Goal: Task Accomplishment & Management: Complete application form

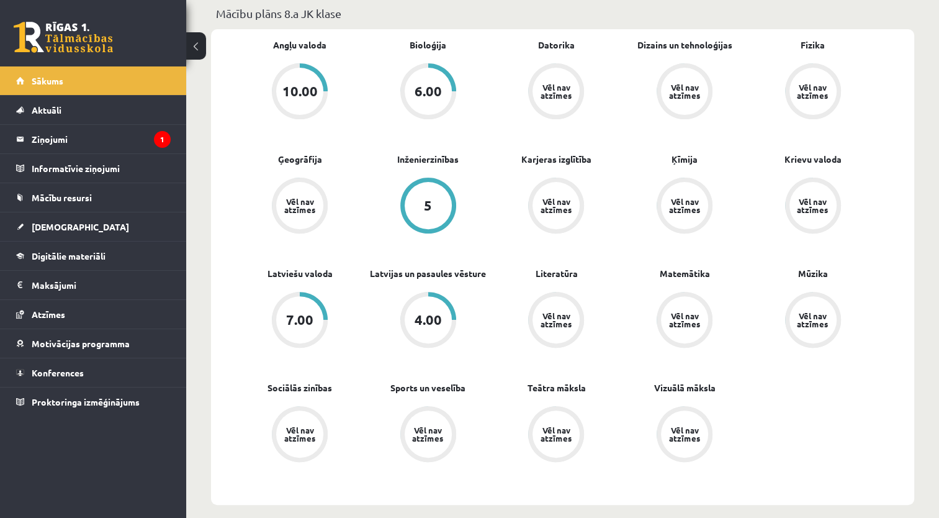
scroll to position [310, 0]
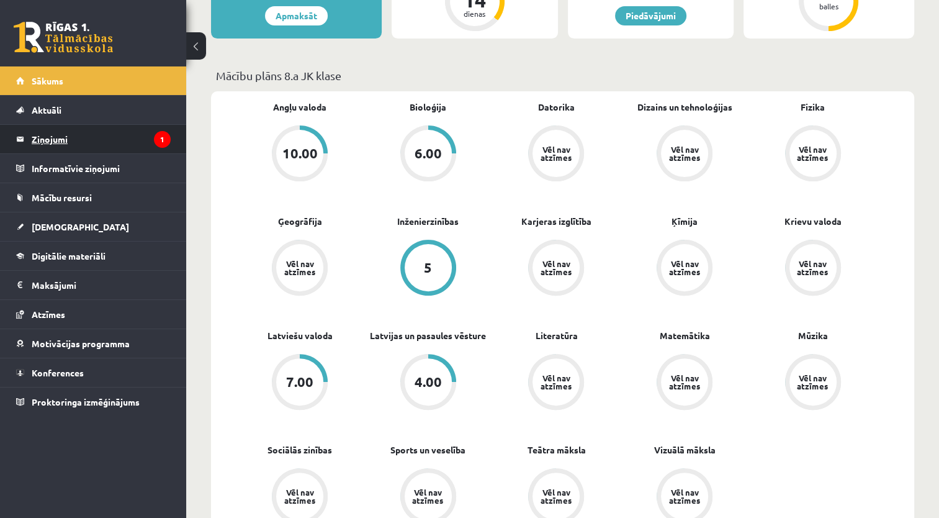
click at [55, 135] on legend "Ziņojumi 1" at bounding box center [101, 139] width 139 height 29
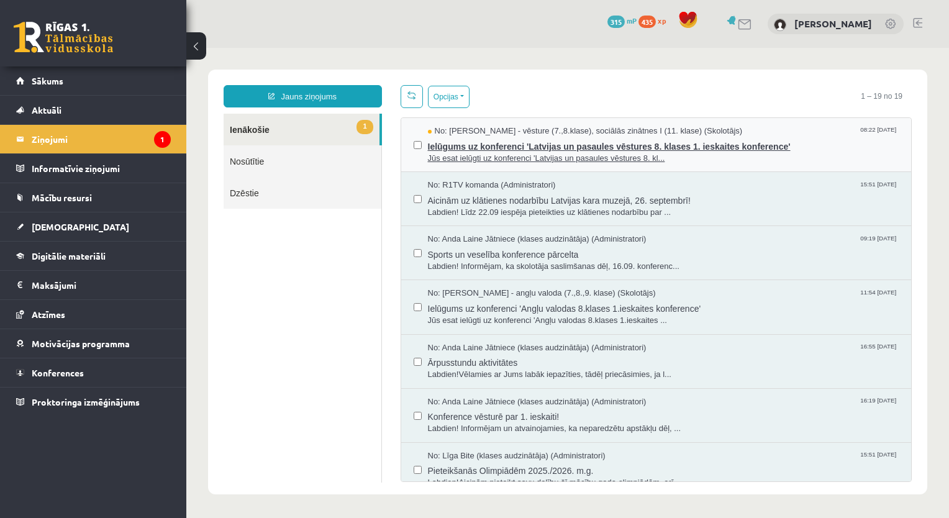
click at [450, 148] on span "Ielūgums uz konferenci 'Latvijas un pasaules vēstures 8. klases 1. ieskaites ko…" at bounding box center [663, 145] width 471 height 16
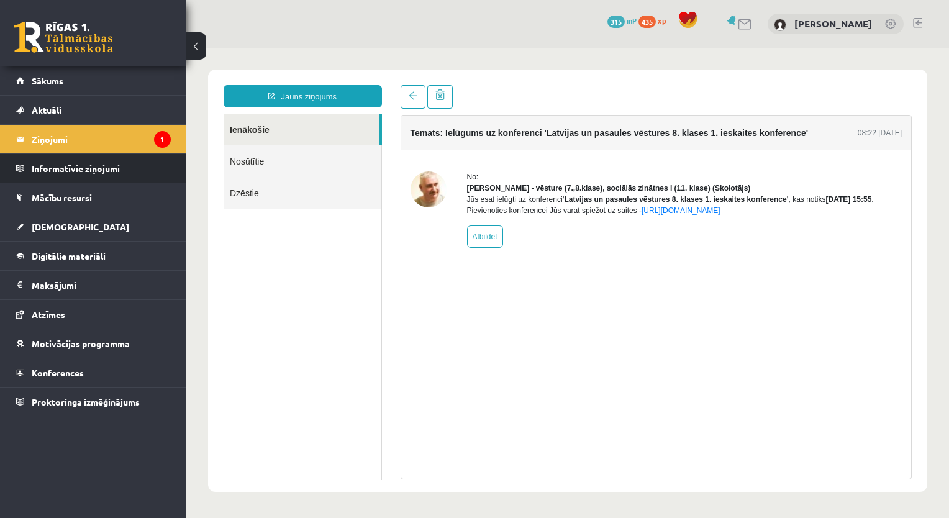
click at [52, 167] on legend "Informatīvie ziņojumi 0" at bounding box center [101, 168] width 139 height 29
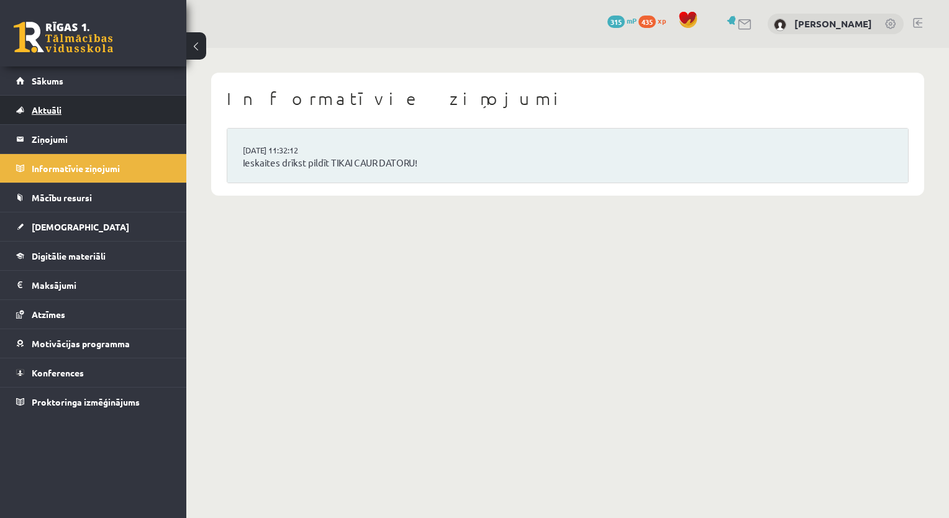
click at [49, 109] on span "Aktuāli" at bounding box center [47, 109] width 30 height 11
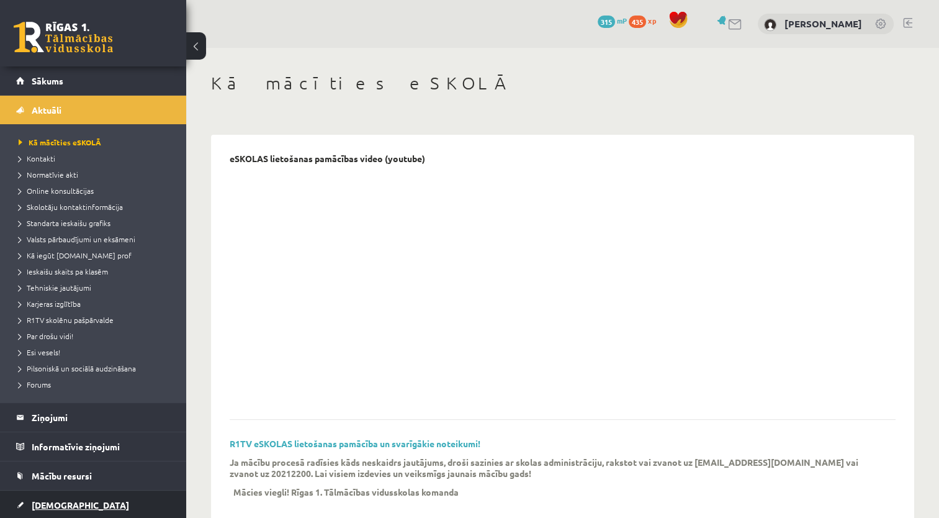
click at [56, 503] on span "[DEMOGRAPHIC_DATA]" at bounding box center [80, 504] width 97 height 11
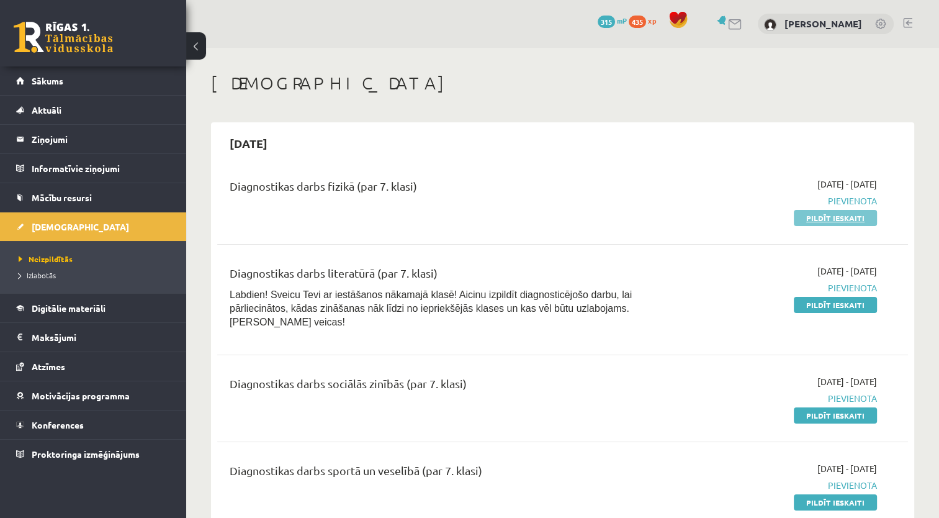
click at [845, 217] on link "Pildīt ieskaiti" at bounding box center [835, 218] width 83 height 16
click at [816, 212] on link "Pildīt ieskaiti" at bounding box center [835, 218] width 83 height 16
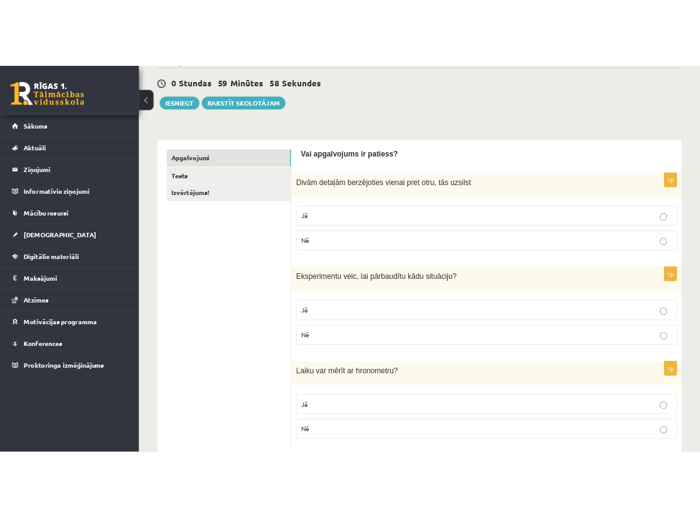
scroll to position [124, 0]
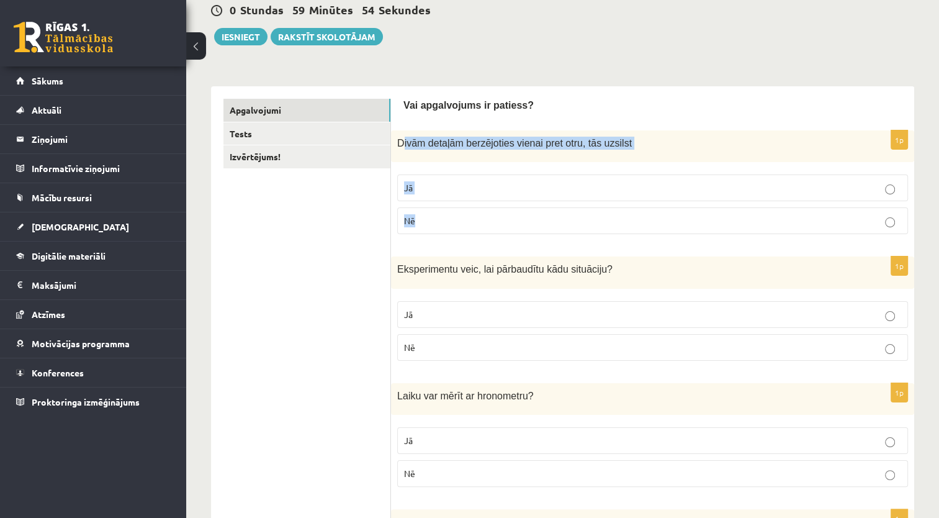
drag, startPoint x: 400, startPoint y: 142, endPoint x: 472, endPoint y: 216, distance: 103.2
click at [472, 216] on div "1p Divām detaļām berzējoties vienai pret otru, tās uzsilst Jā Nē" at bounding box center [652, 187] width 523 height 114
drag, startPoint x: 472, startPoint y: 216, endPoint x: 459, endPoint y: 123, distance: 94.0
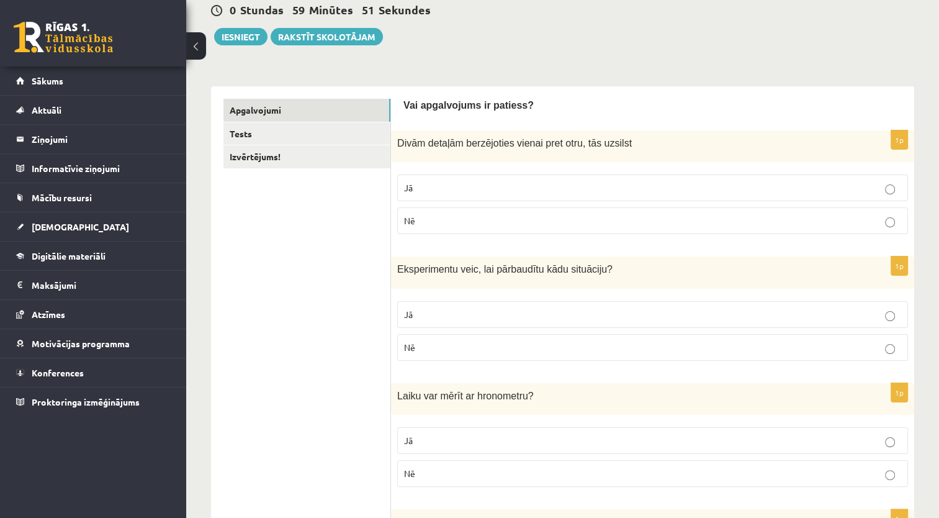
drag, startPoint x: 459, startPoint y: 123, endPoint x: 399, endPoint y: 119, distance: 60.4
click at [396, 140] on div "Divām detaļām berzējoties vienai pret otru, tās uzsilst" at bounding box center [652, 146] width 523 height 32
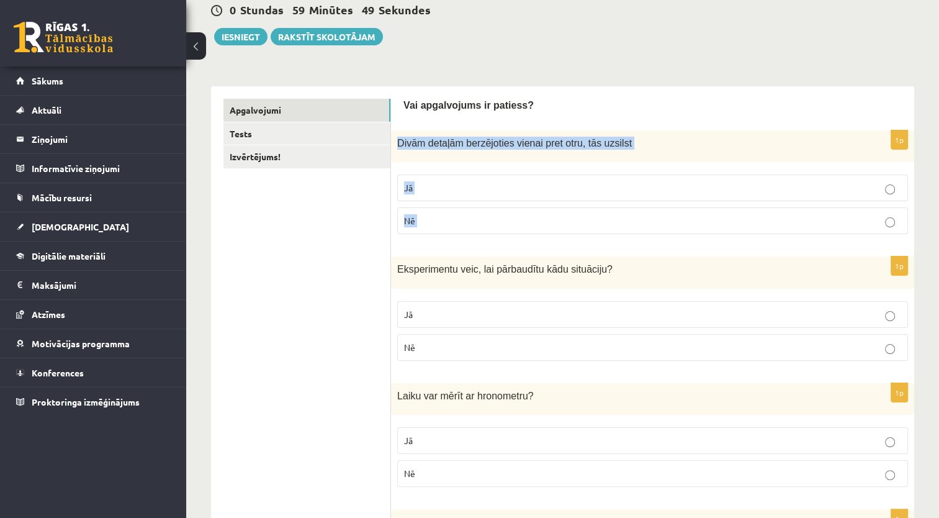
drag, startPoint x: 396, startPoint y: 140, endPoint x: 443, endPoint y: 220, distance: 92.4
click at [443, 220] on div "1p Divām detaļām berzējoties vienai pret otru, tās uzsilst Jā Nē" at bounding box center [652, 187] width 523 height 114
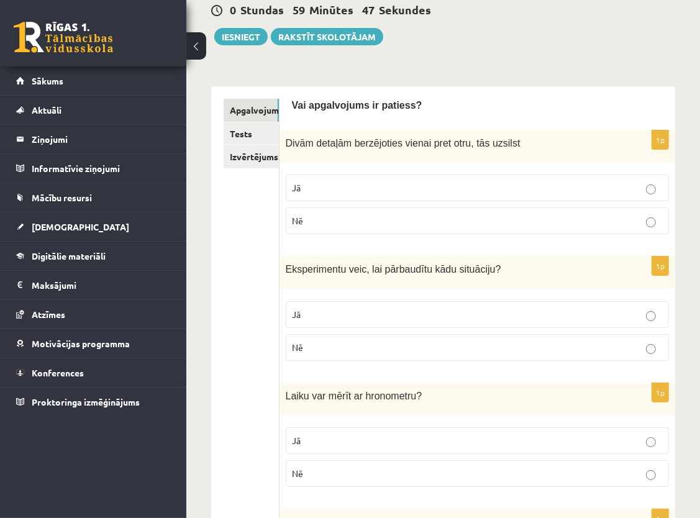
click at [441, 113] on div "Vai apgalvojums ir patiess?" at bounding box center [477, 108] width 371 height 19
click at [579, 180] on label "Jā" at bounding box center [477, 187] width 383 height 27
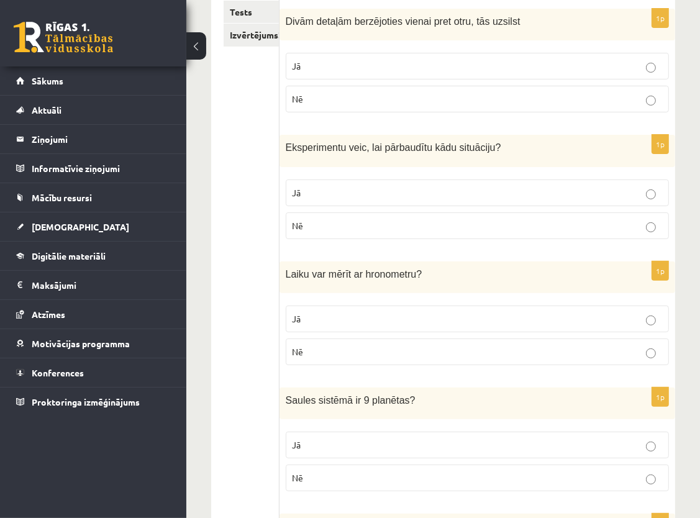
scroll to position [248, 0]
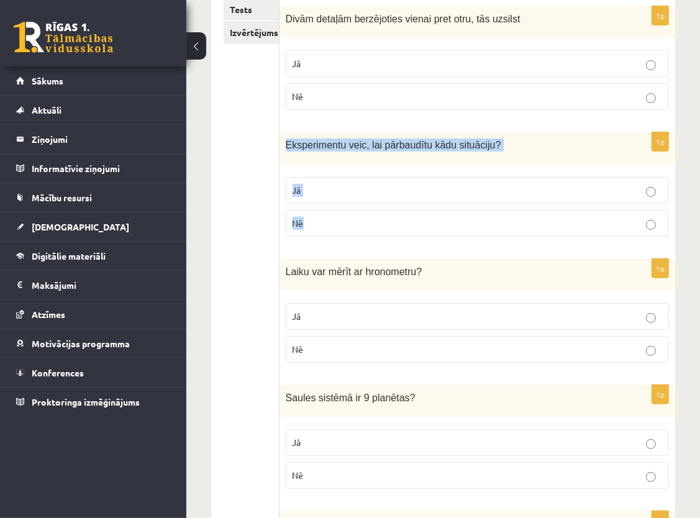
drag, startPoint x: 284, startPoint y: 143, endPoint x: 338, endPoint y: 230, distance: 103.2
click at [338, 230] on div "1p Eksperimentu veic, lai pārbaudītu kādu situāciju ? Jā Nē" at bounding box center [476, 189] width 395 height 114
click at [509, 146] on p "Eksperimentu veic, lai pārbaudītu kādu situāciju ?" at bounding box center [446, 144] width 321 height 13
click at [526, 186] on p "Jā" at bounding box center [476, 190] width 369 height 13
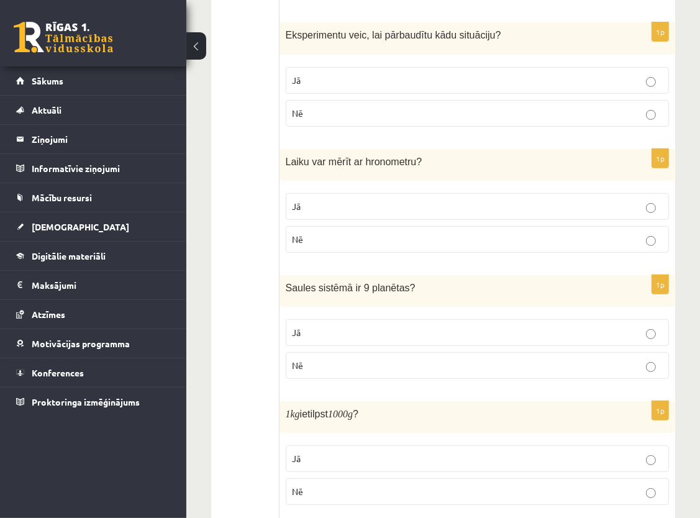
scroll to position [372, 0]
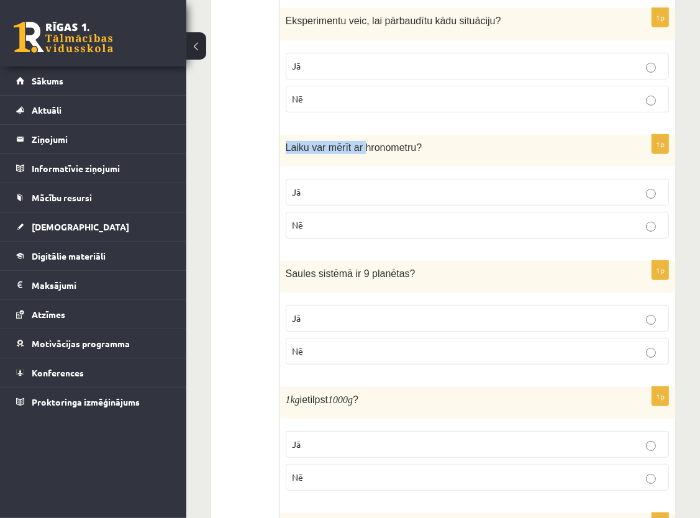
drag, startPoint x: 352, startPoint y: 149, endPoint x: 361, endPoint y: 164, distance: 17.2
click at [360, 163] on div "Laiku var mērīt ar hronometru?" at bounding box center [476, 151] width 395 height 32
drag, startPoint x: 361, startPoint y: 164, endPoint x: 362, endPoint y: 230, distance: 66.4
click at [362, 230] on div "1p Laiku var mērīt ar hronometru? Jā Nē" at bounding box center [476, 192] width 395 height 114
drag, startPoint x: 362, startPoint y: 230, endPoint x: 320, endPoint y: 130, distance: 108.3
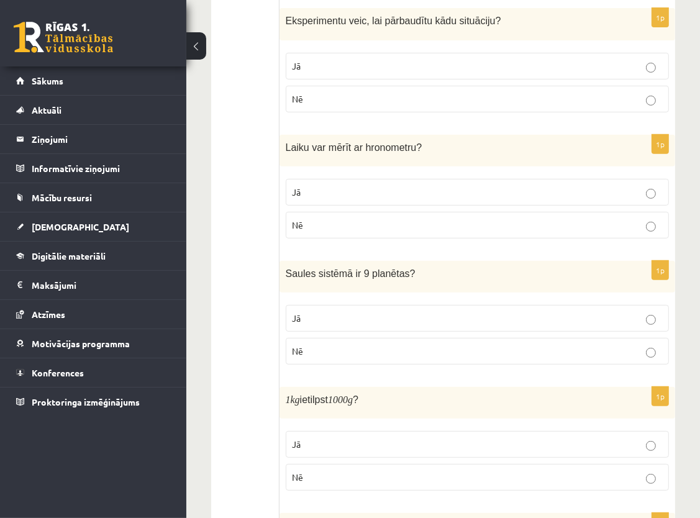
drag, startPoint x: 287, startPoint y: 145, endPoint x: 333, endPoint y: 192, distance: 66.3
click at [333, 192] on div "1p Laiku var mērīt ar hronometru? Jā Nē" at bounding box center [476, 192] width 395 height 114
click at [446, 157] on div "Laiku var mērīt ar hronometru?" at bounding box center [476, 151] width 395 height 32
drag, startPoint x: 283, startPoint y: 144, endPoint x: 325, endPoint y: 227, distance: 92.7
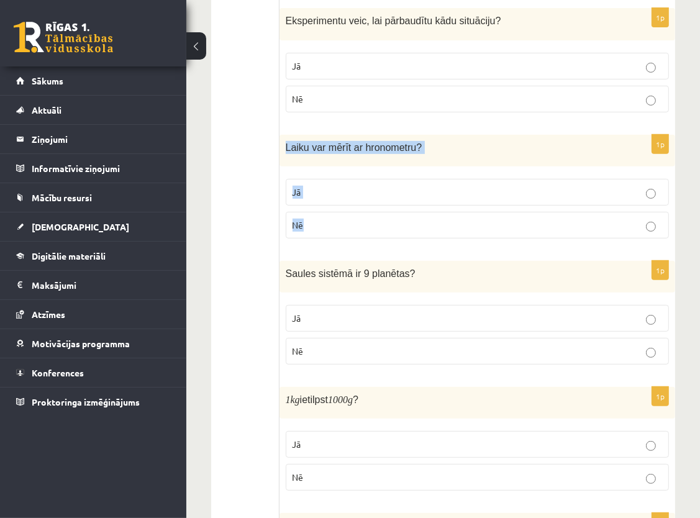
click at [325, 227] on div "1p Laiku var mērīt ar hronometru? Jā Nē" at bounding box center [476, 192] width 395 height 114
click at [436, 157] on div "Laiku var mērīt ar hronometru?" at bounding box center [476, 151] width 395 height 32
click at [368, 183] on label "Jā" at bounding box center [477, 192] width 383 height 27
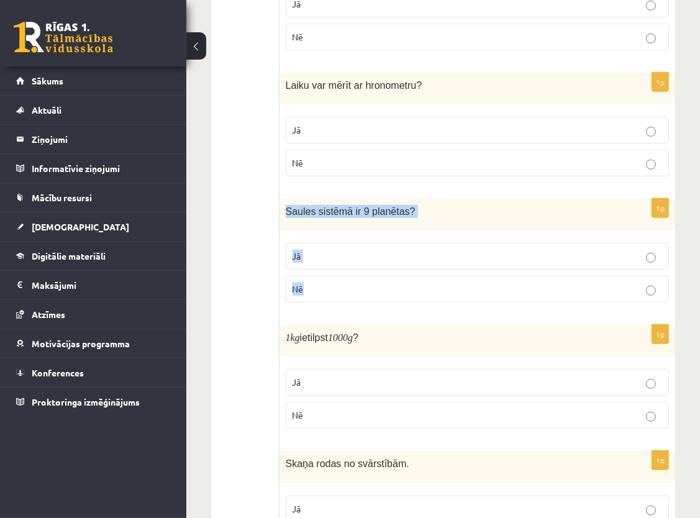
drag, startPoint x: 285, startPoint y: 208, endPoint x: 331, endPoint y: 294, distance: 97.8
click at [331, 294] on div "1p Saules sistēmā ir 9 planētas ? Jā Nē" at bounding box center [476, 256] width 395 height 114
click at [463, 202] on div "Saules sistēmā ir 9 planētas ?" at bounding box center [476, 215] width 395 height 32
click at [367, 284] on p "Nē" at bounding box center [476, 288] width 369 height 13
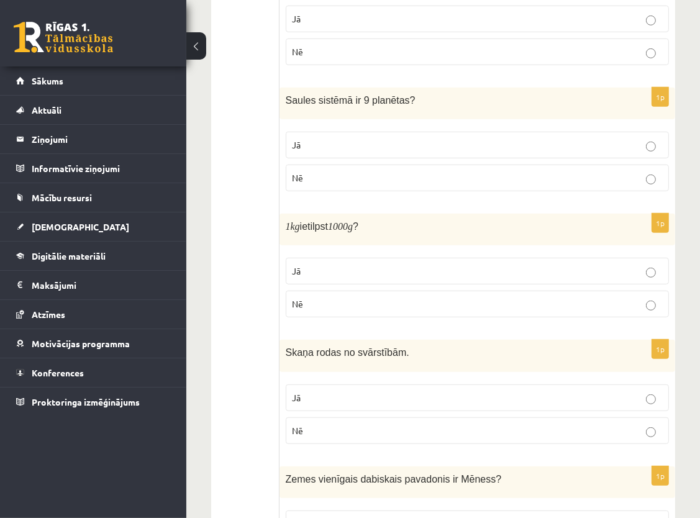
scroll to position [559, 0]
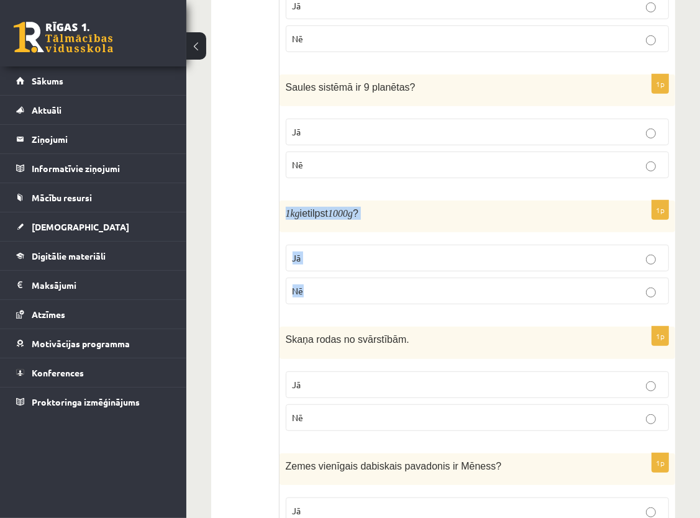
drag, startPoint x: 281, startPoint y: 210, endPoint x: 370, endPoint y: 284, distance: 115.6
click at [370, 284] on div "1p 1 kg ietilpst 1000 g ? Jā Nē" at bounding box center [476, 258] width 395 height 114
click at [408, 215] on p "1 kg ietilpst 1000 g ?" at bounding box center [446, 213] width 321 height 13
click at [368, 259] on p "Jā" at bounding box center [476, 257] width 369 height 13
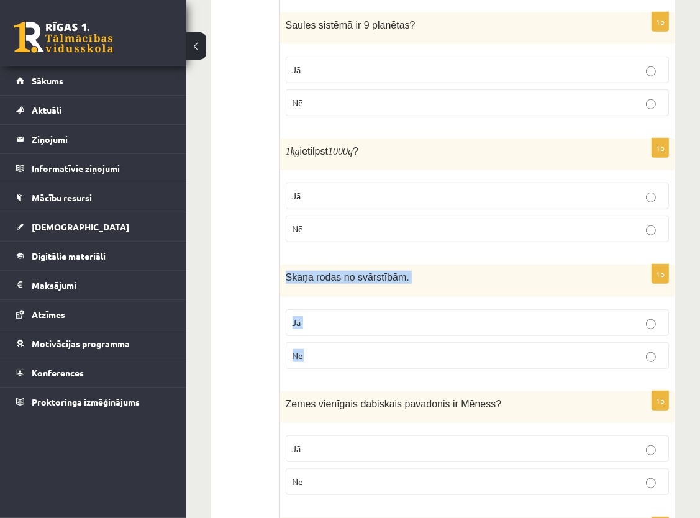
drag, startPoint x: 285, startPoint y: 273, endPoint x: 333, endPoint y: 356, distance: 96.2
click at [333, 356] on div "1p Skaņa rodas no svārstībām. Jā Nē" at bounding box center [476, 321] width 395 height 114
click at [447, 273] on p "Skaņa rodas no svārstībām." at bounding box center [446, 277] width 321 height 13
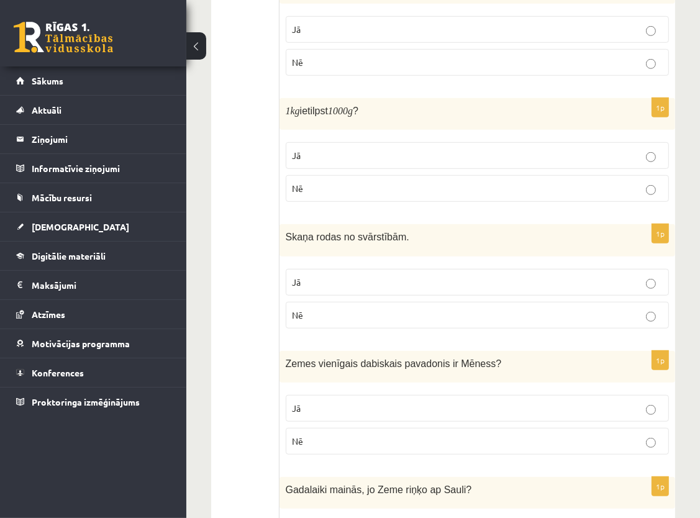
scroll to position [745, 0]
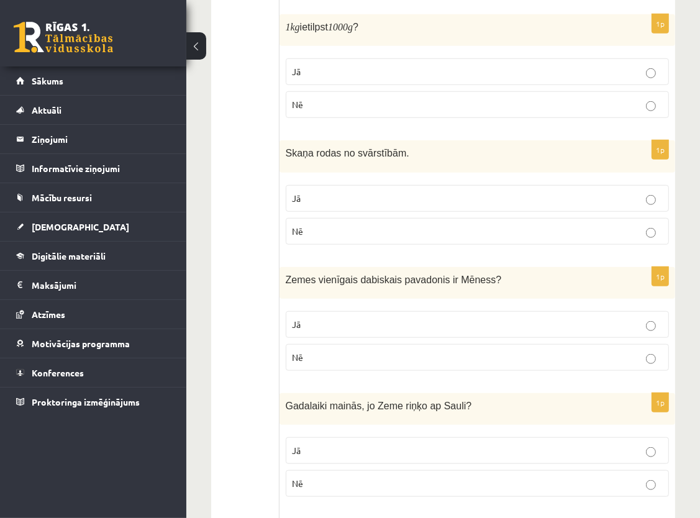
click at [436, 192] on p "Jā" at bounding box center [476, 198] width 369 height 13
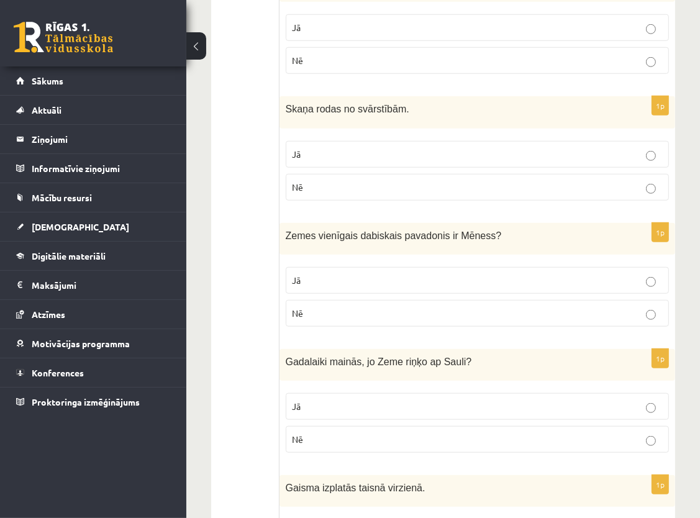
scroll to position [807, 0]
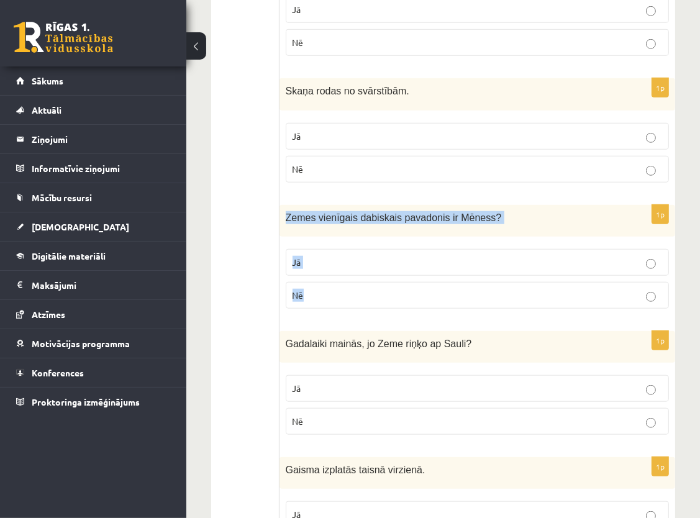
drag, startPoint x: 285, startPoint y: 207, endPoint x: 327, endPoint y: 286, distance: 89.7
click at [327, 286] on div "1p Zemes vienīgais dabiskais pavadonis ir Mēness ? Jā Nē" at bounding box center [476, 262] width 395 height 114
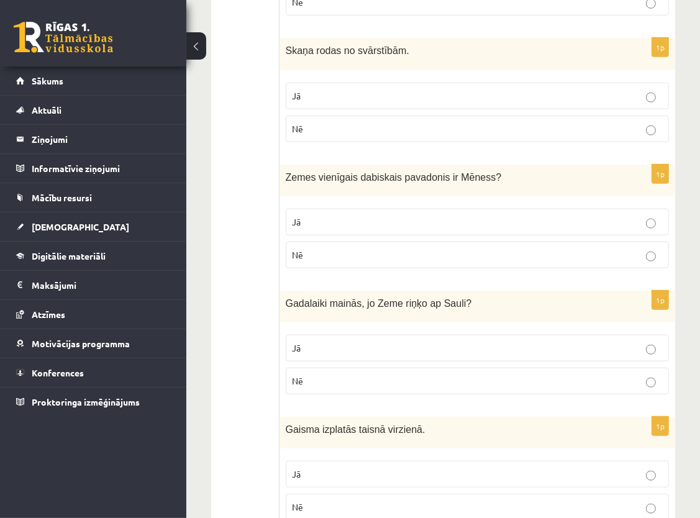
scroll to position [869, 0]
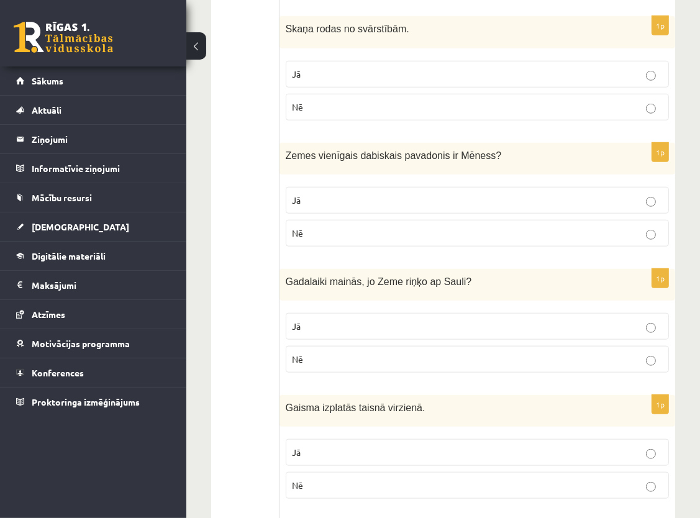
click at [371, 194] on p "Jā" at bounding box center [476, 200] width 369 height 13
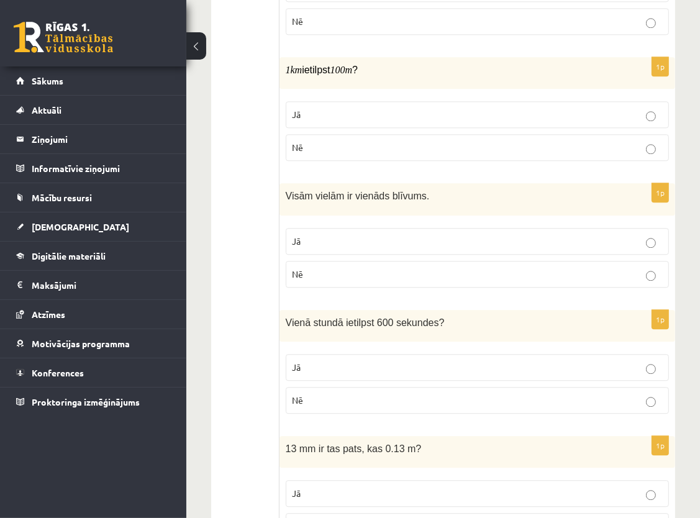
scroll to position [2274, 0]
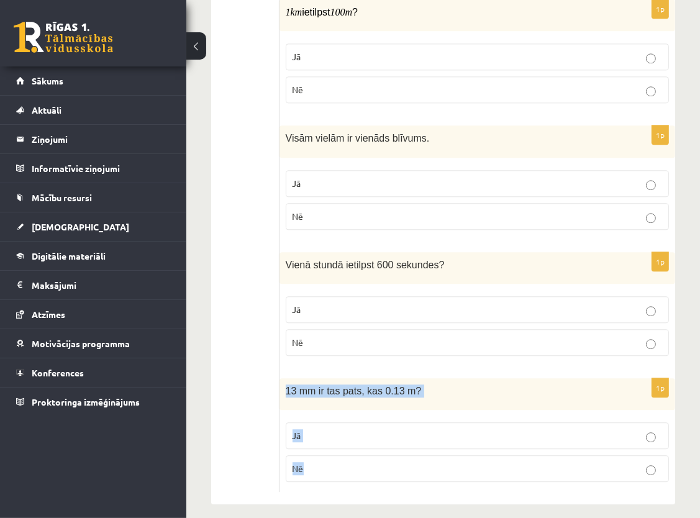
drag, startPoint x: 286, startPoint y: 379, endPoint x: 344, endPoint y: 452, distance: 93.3
click at [344, 452] on div "1p 13 mm ir tas pats, kas 0.13 m? Jā Nē" at bounding box center [476, 435] width 395 height 114
click at [363, 396] on div "13 mm ir tas pats, kas 0.13 m?" at bounding box center [476, 394] width 395 height 32
click at [449, 384] on p "13 mm ir tas pats, kas 0.13 m?" at bounding box center [446, 390] width 321 height 13
click at [395, 462] on p "Nē" at bounding box center [476, 468] width 369 height 13
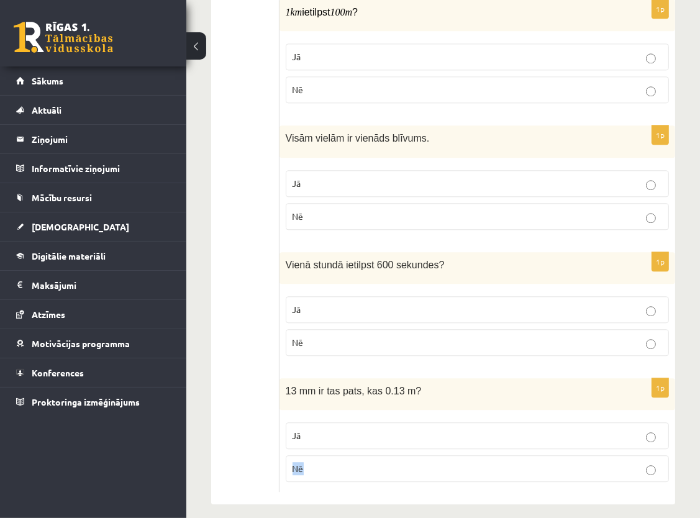
click at [395, 462] on p "Nē" at bounding box center [476, 468] width 369 height 13
drag, startPoint x: 285, startPoint y: 254, endPoint x: 364, endPoint y: 351, distance: 125.7
click at [364, 351] on div "1p Vienā stundā ietilpst 600 sekundes ? Jā Nē" at bounding box center [476, 309] width 395 height 114
click at [489, 260] on p "Vienā stundā ietilpst 600 sekundes ?" at bounding box center [446, 264] width 321 height 13
click at [415, 329] on label "Nē" at bounding box center [477, 342] width 383 height 27
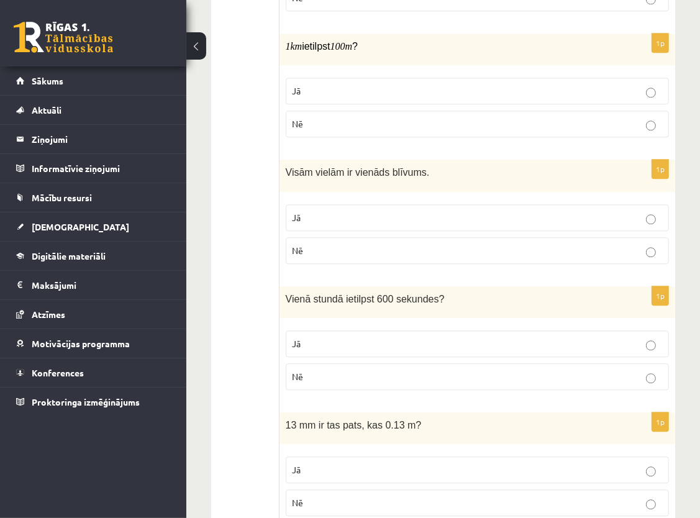
scroll to position [2212, 0]
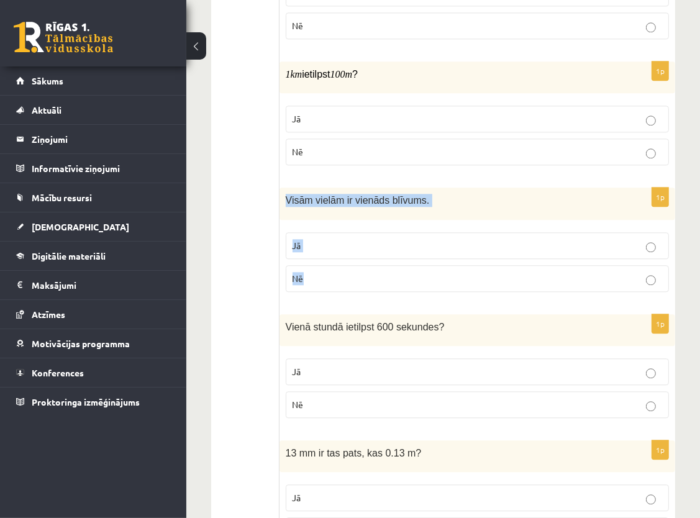
drag, startPoint x: 284, startPoint y: 186, endPoint x: 327, endPoint y: 274, distance: 98.6
click at [327, 274] on div "1p Visām vielām ir vienāds blīvums. Jā Nē" at bounding box center [476, 244] width 395 height 114
click at [483, 194] on p "Visām vielām ir vienāds blīvums." at bounding box center [446, 200] width 321 height 13
click at [399, 272] on p "Nē" at bounding box center [476, 278] width 369 height 13
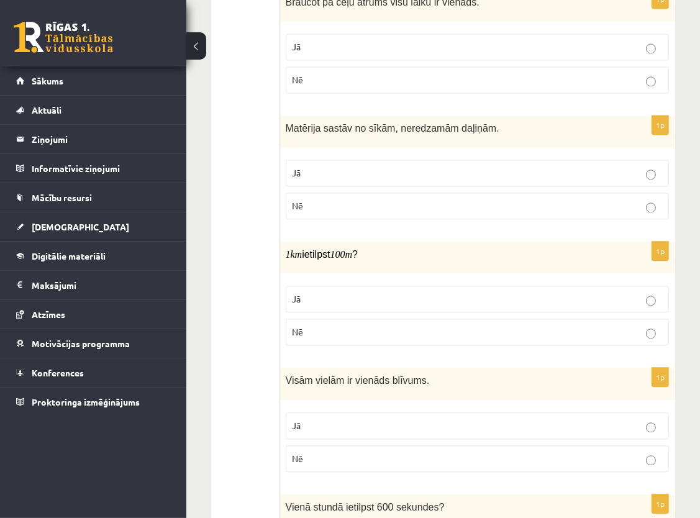
scroll to position [2026, 0]
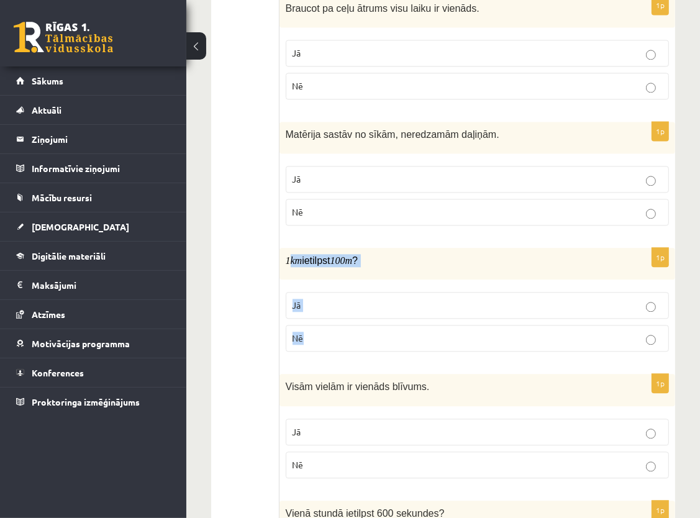
drag, startPoint x: 289, startPoint y: 255, endPoint x: 343, endPoint y: 322, distance: 87.0
click at [343, 322] on div "1p 1 km ietilpst 100 m ? Jā Nē" at bounding box center [476, 305] width 395 height 114
click at [417, 259] on div "1 km ietilpst 100 m ?" at bounding box center [476, 264] width 395 height 32
drag, startPoint x: 284, startPoint y: 251, endPoint x: 353, endPoint y: 328, distance: 102.8
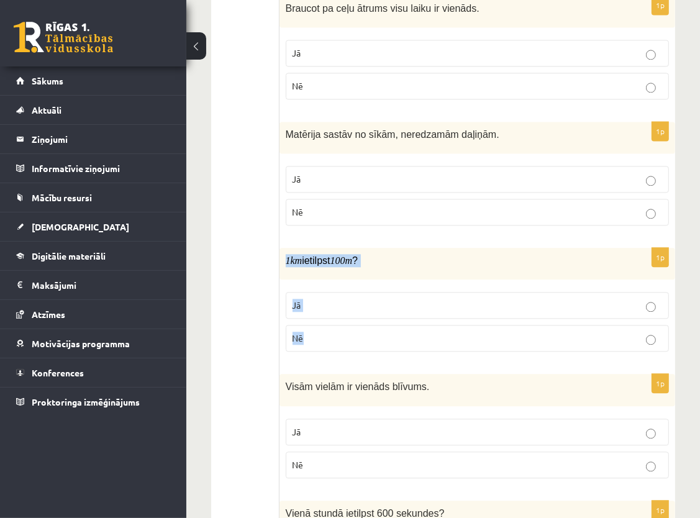
click at [353, 328] on div "1p 1 km ietilpst 100 m ? Jā Nē" at bounding box center [476, 305] width 395 height 114
click at [420, 254] on p "1 km ietilpst 100 m ?" at bounding box center [446, 260] width 321 height 13
click at [351, 331] on p "Nē" at bounding box center [476, 337] width 369 height 13
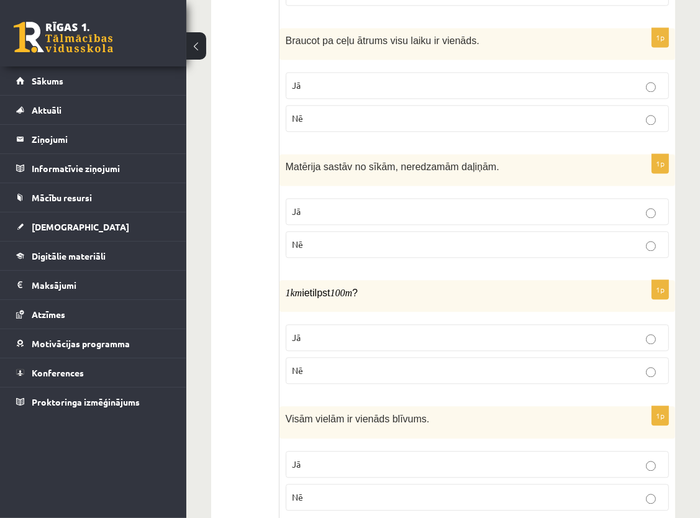
scroll to position [1901, 0]
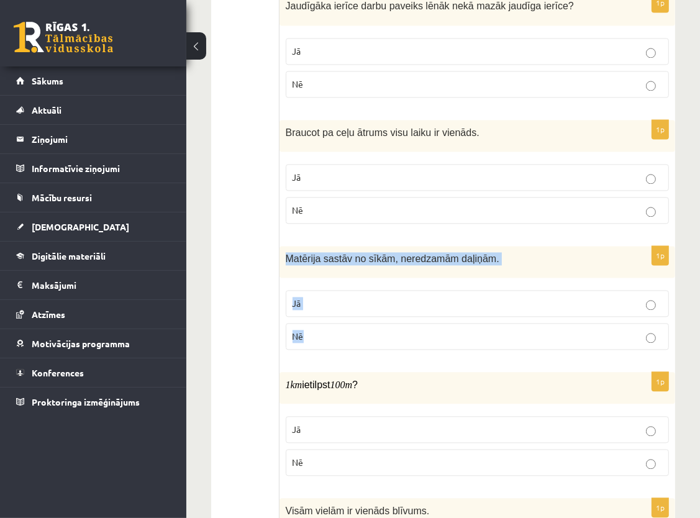
drag, startPoint x: 283, startPoint y: 247, endPoint x: 325, endPoint y: 335, distance: 97.7
click at [325, 335] on div "1p Matērija sastāv no sīkām, neredzamām daļiņām. Jā Nē" at bounding box center [476, 303] width 395 height 114
click at [346, 262] on div "Matērija sastāv no sīkām, neredzamām daļiņām." at bounding box center [476, 262] width 395 height 32
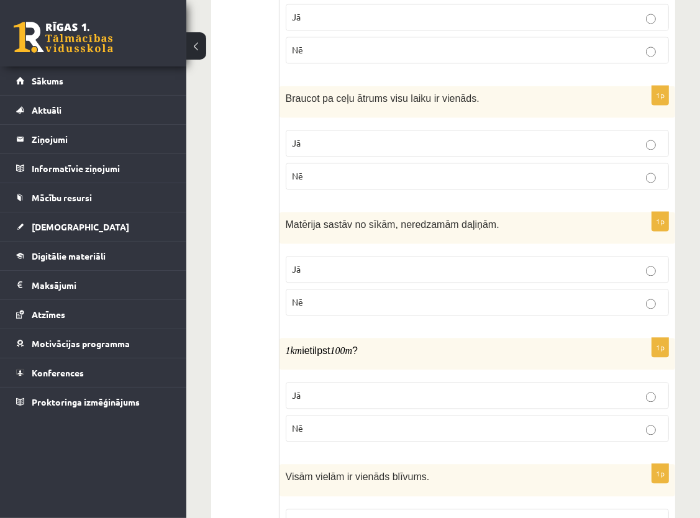
scroll to position [1963, 0]
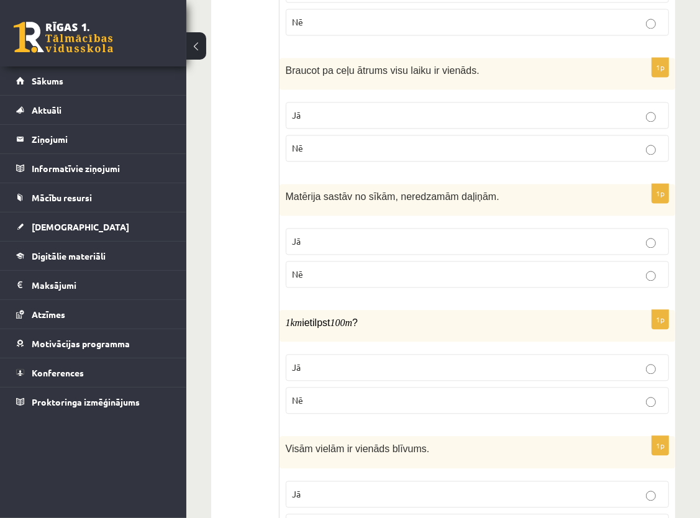
click at [459, 235] on p "Jā" at bounding box center [476, 241] width 369 height 13
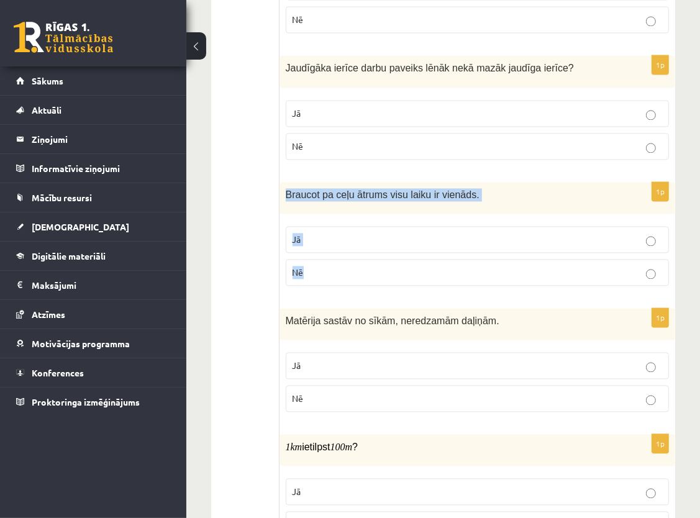
drag, startPoint x: 283, startPoint y: 189, endPoint x: 330, endPoint y: 264, distance: 88.4
click at [330, 264] on div "1p Braucot pa ceļu ātrums visu laiku ir vienāds. Jā Nē" at bounding box center [476, 239] width 395 height 114
click at [507, 188] on p "Braucot pa ceļu ātrums visu laiku ir vienāds." at bounding box center [446, 194] width 321 height 13
click at [510, 188] on p "Braucot pa ceļu ātrums visu laiku ir vienāds." at bounding box center [446, 194] width 321 height 13
click at [385, 266] on p "Nē" at bounding box center [476, 272] width 369 height 13
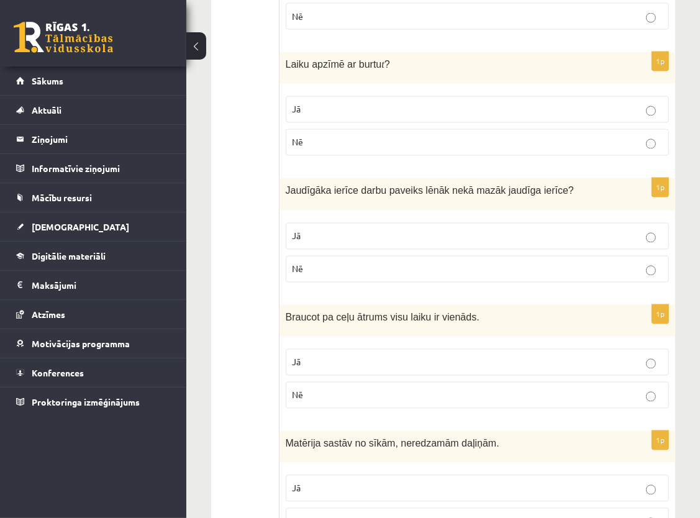
scroll to position [1715, 0]
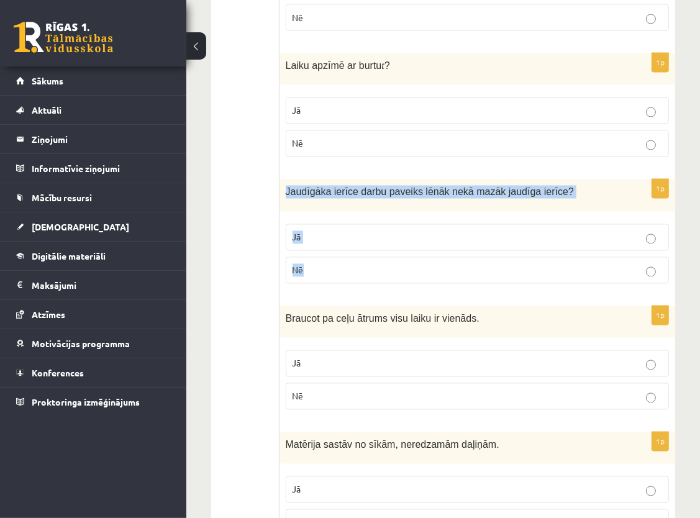
drag, startPoint x: 283, startPoint y: 184, endPoint x: 340, endPoint y: 257, distance: 92.4
click at [340, 257] on div "1p Jaudīgāka ierīce darbu paveiks lēnāk nekā mazāk jaudīga ierīce ? Jā Nē" at bounding box center [476, 236] width 395 height 114
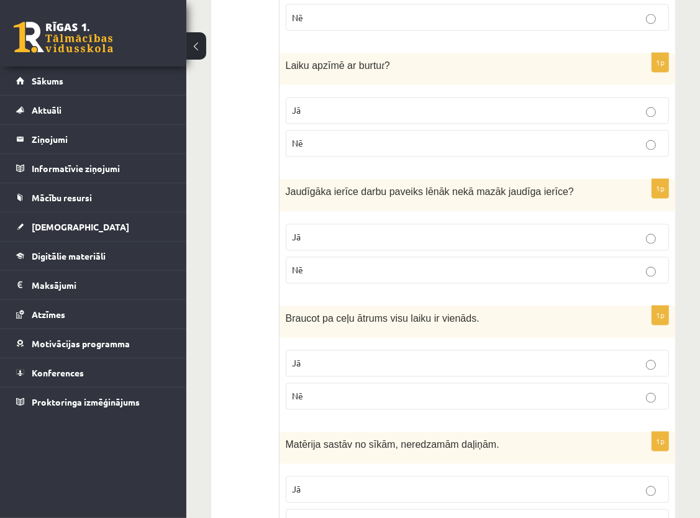
drag, startPoint x: 415, startPoint y: 262, endPoint x: 408, endPoint y: 254, distance: 11.0
click at [415, 264] on p "Nē" at bounding box center [476, 270] width 369 height 13
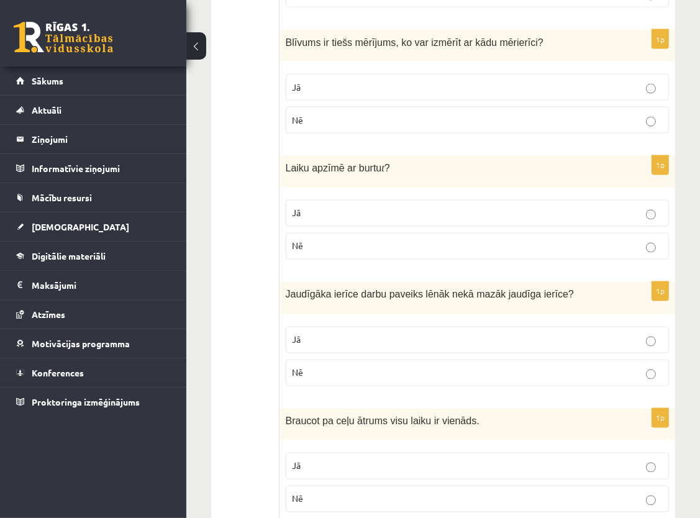
scroll to position [1591, 0]
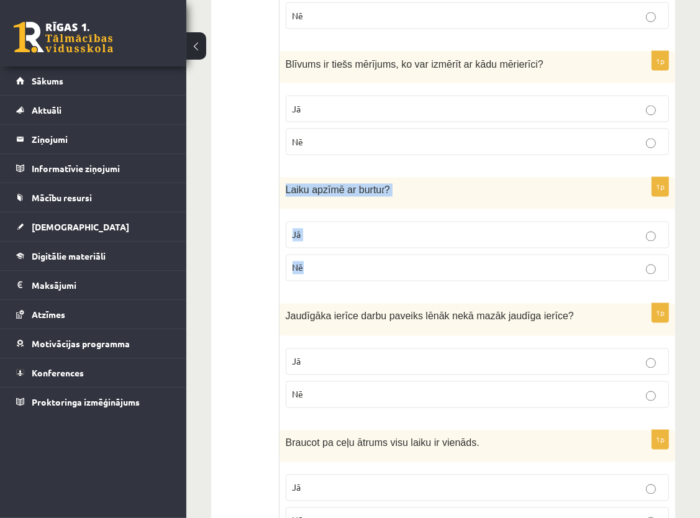
drag, startPoint x: 284, startPoint y: 180, endPoint x: 323, endPoint y: 263, distance: 91.1
click at [323, 263] on div "1p Laiku apzīmē ar burtu t ? Jā Nē" at bounding box center [476, 235] width 395 height 114
click at [341, 195] on div "Laiku apzīmē ar burtu t ?" at bounding box center [476, 194] width 395 height 32
click at [452, 228] on p "Jā" at bounding box center [476, 234] width 369 height 13
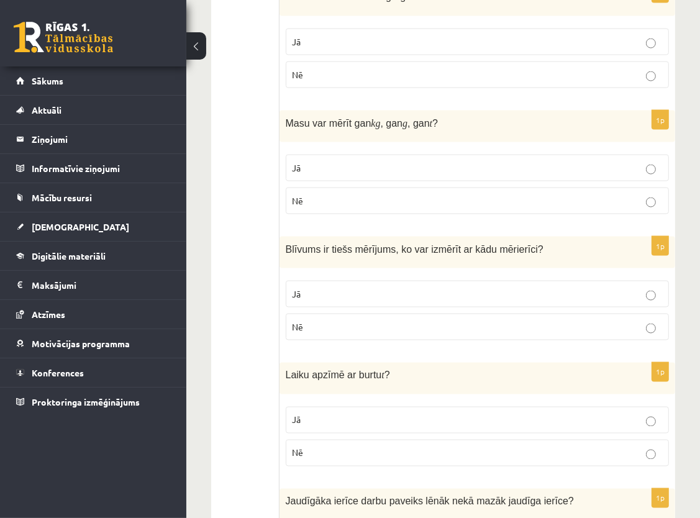
scroll to position [1405, 0]
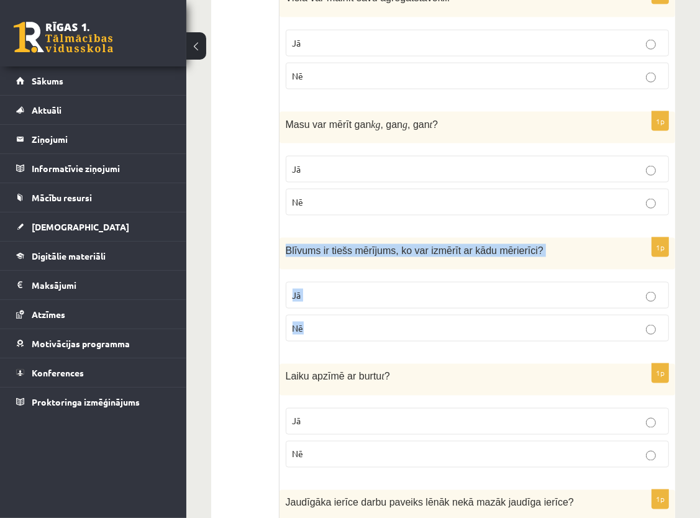
drag, startPoint x: 284, startPoint y: 242, endPoint x: 323, endPoint y: 309, distance: 77.4
click at [323, 309] on div "1p Blīvums ir tiešs mērījums, ko var izmērīt ar kādu mērierīci ? Jā Nē" at bounding box center [476, 295] width 395 height 114
click at [327, 259] on div "Blīvums ir tiešs mērījums, ko var izmērīt ar kādu mērierīci ?" at bounding box center [476, 254] width 395 height 32
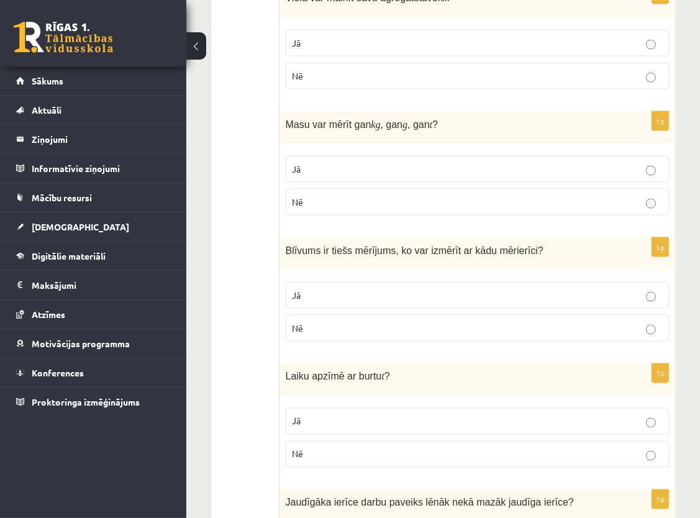
click at [448, 324] on p "Nē" at bounding box center [476, 328] width 369 height 13
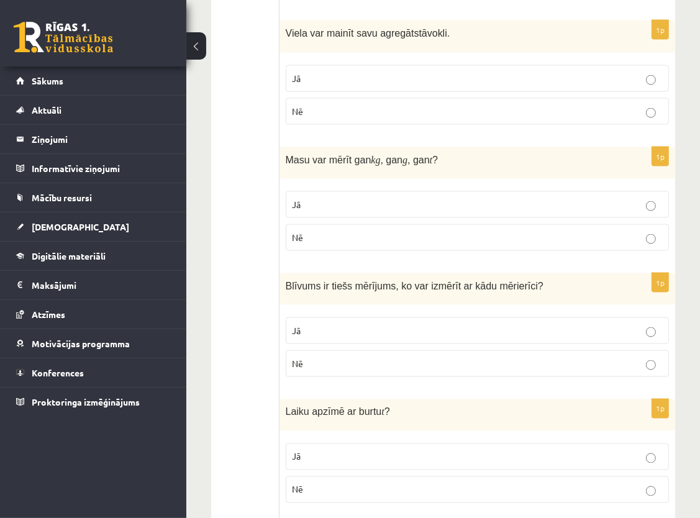
scroll to position [1343, 0]
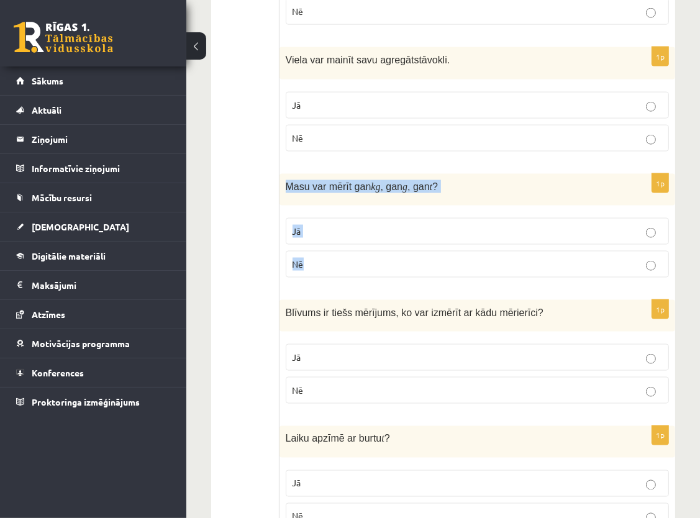
drag, startPoint x: 281, startPoint y: 173, endPoint x: 323, endPoint y: 261, distance: 97.7
click at [323, 261] on div "1p Masu var mērīt gan kg , gan g , gan t ? Jā Nē" at bounding box center [476, 231] width 395 height 114
click at [349, 194] on div "Masu var mērīt gan kg , gan g , gan t ?" at bounding box center [476, 190] width 395 height 32
click at [513, 218] on label "Jā" at bounding box center [477, 231] width 383 height 27
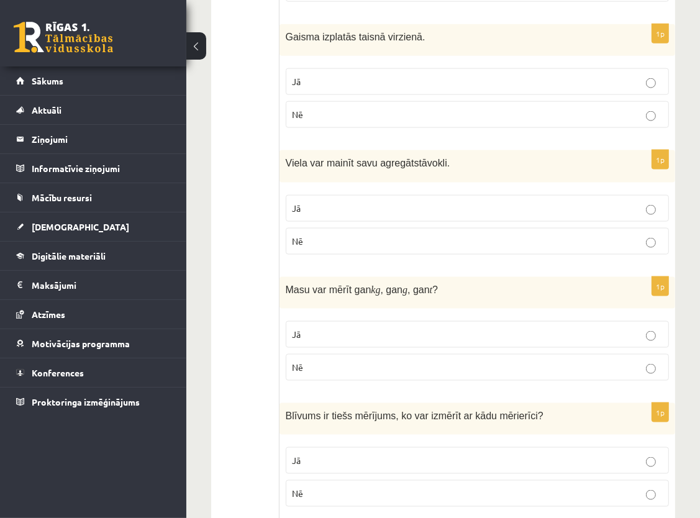
scroll to position [1219, 0]
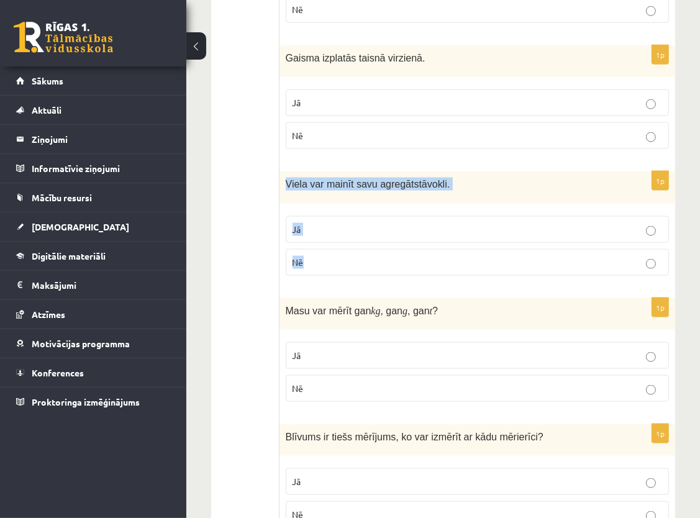
drag, startPoint x: 282, startPoint y: 178, endPoint x: 325, endPoint y: 255, distance: 88.1
click at [325, 255] on div "1p Viela var mainīt savu agregātstāvokli. Jā Nē" at bounding box center [476, 228] width 395 height 114
click at [449, 181] on p "Viela var mainīt savu agregātstāvokli." at bounding box center [446, 184] width 321 height 13
click at [430, 224] on p "Jā" at bounding box center [476, 229] width 369 height 13
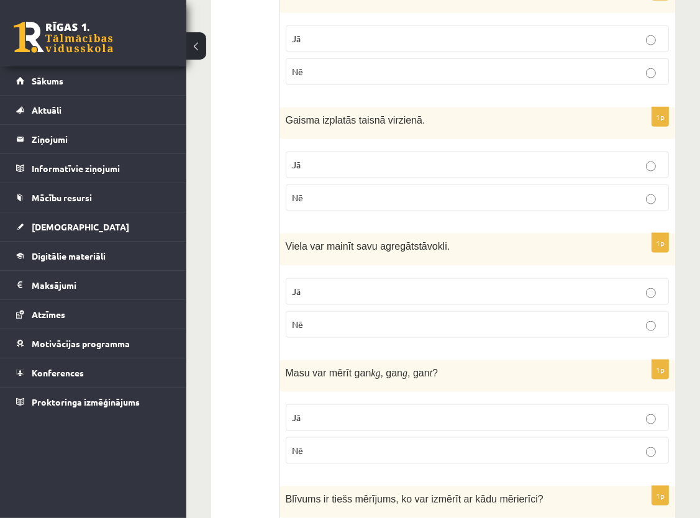
scroll to position [1094, 0]
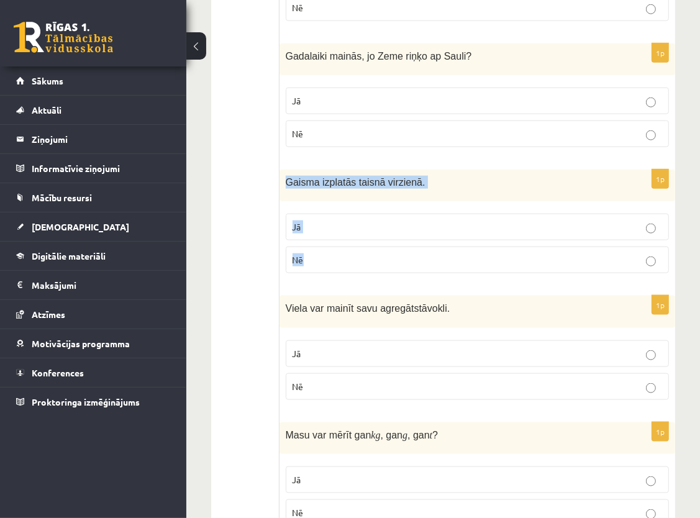
drag, startPoint x: 282, startPoint y: 174, endPoint x: 325, endPoint y: 252, distance: 88.6
click at [325, 252] on div "1p Gaisma izplatās taisnā virzienā. Jā Nē" at bounding box center [476, 226] width 395 height 114
click at [454, 178] on p "Gaisma izplatās taisnā virzienā." at bounding box center [446, 182] width 321 height 13
click at [437, 220] on p "Jā" at bounding box center [476, 226] width 369 height 13
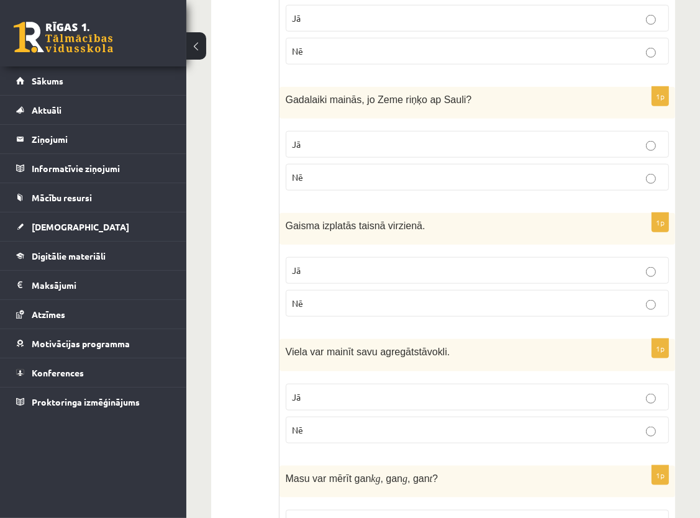
scroll to position [970, 0]
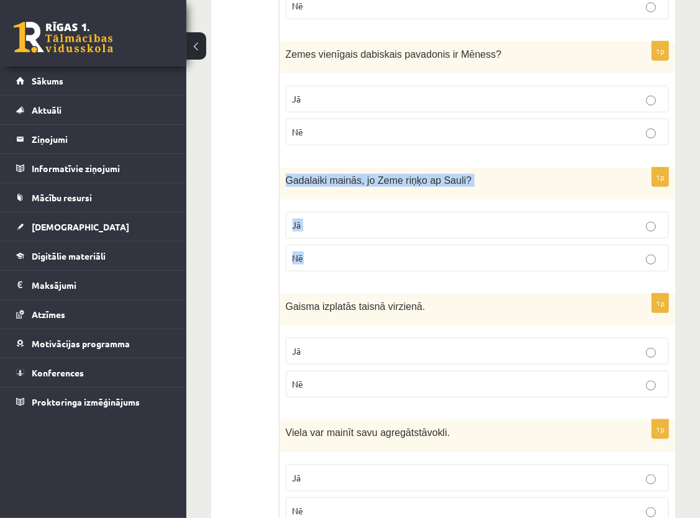
drag, startPoint x: 284, startPoint y: 169, endPoint x: 331, endPoint y: 255, distance: 97.3
click at [331, 255] on div "1p Gadalaiki mainās, jo Zeme riņķo ap Sauli? Jā Nē" at bounding box center [476, 225] width 395 height 114
click at [486, 180] on p "Gadalaiki mainās, jo Zeme riņķo ap Sauli?" at bounding box center [446, 180] width 321 height 13
click at [425, 214] on label "Jā" at bounding box center [477, 225] width 383 height 27
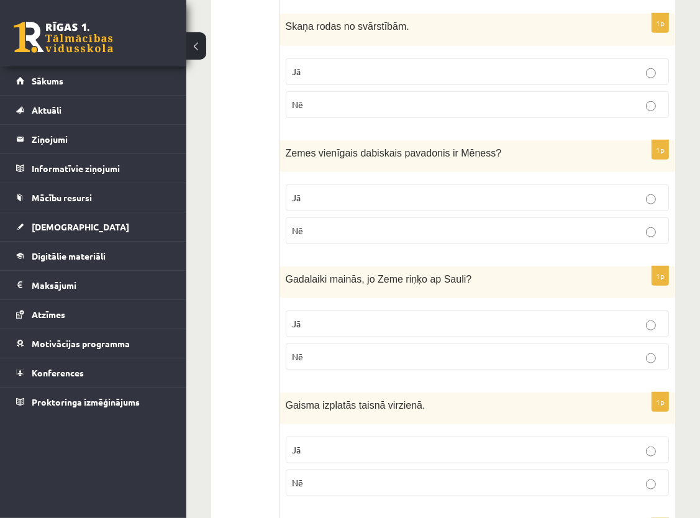
scroll to position [846, 0]
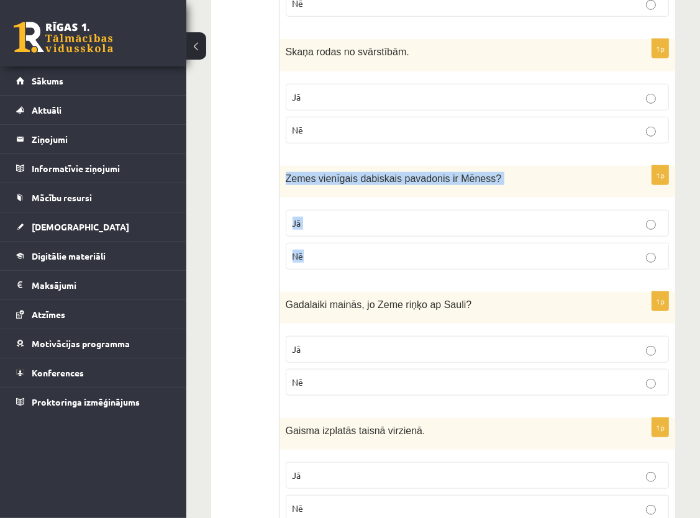
drag, startPoint x: 282, startPoint y: 172, endPoint x: 319, endPoint y: 251, distance: 87.8
click at [319, 251] on div "1p Zemes vienīgais dabiskais pavadonis ir Mēness ? Jā Nē" at bounding box center [476, 223] width 395 height 114
click at [521, 184] on div "Zemes vienīgais dabiskais pavadonis ir Mēness ?" at bounding box center [476, 182] width 395 height 32
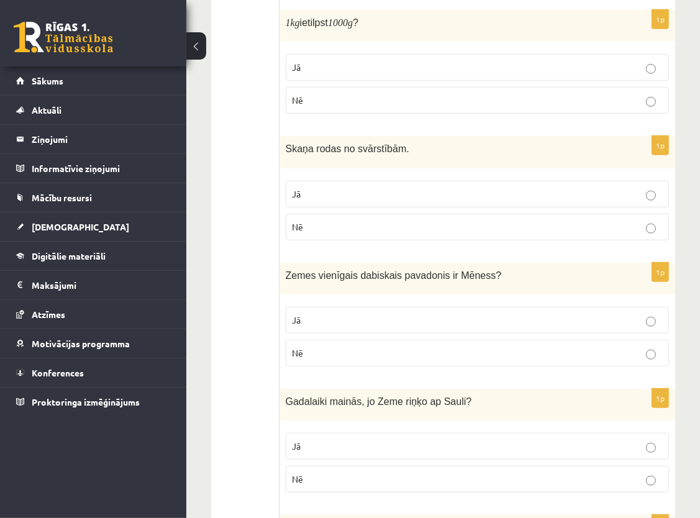
scroll to position [722, 0]
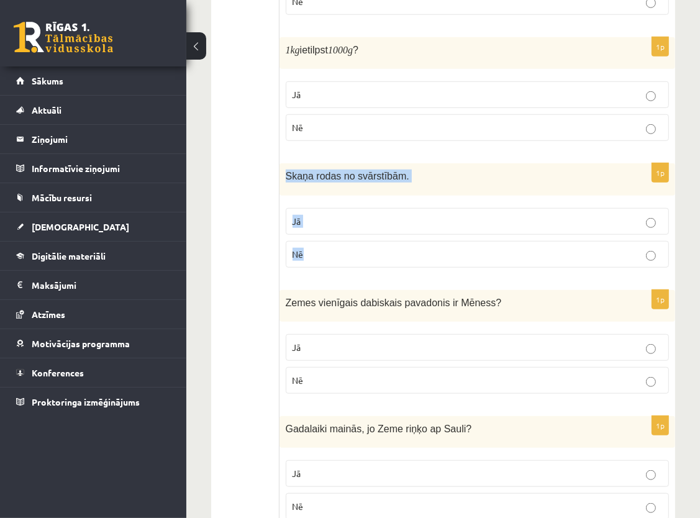
drag, startPoint x: 285, startPoint y: 169, endPoint x: 319, endPoint y: 241, distance: 80.3
click at [319, 241] on div "1p Skaņa rodas no svārstībām. Jā Nē" at bounding box center [476, 220] width 395 height 114
click at [422, 178] on p "Skaņa rodas no svārstībām." at bounding box center [446, 175] width 321 height 13
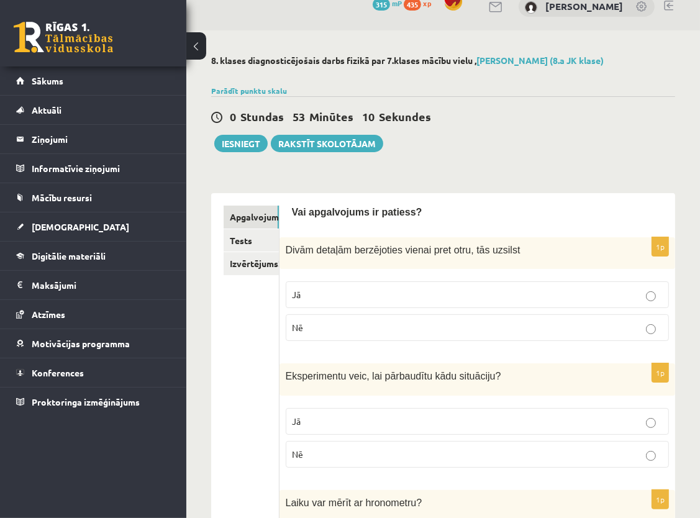
scroll to position [0, 0]
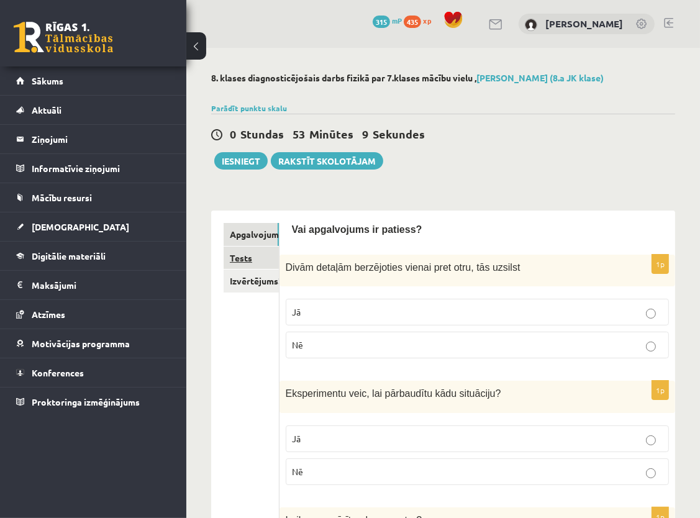
click at [247, 258] on link "Tests" at bounding box center [250, 257] width 55 height 23
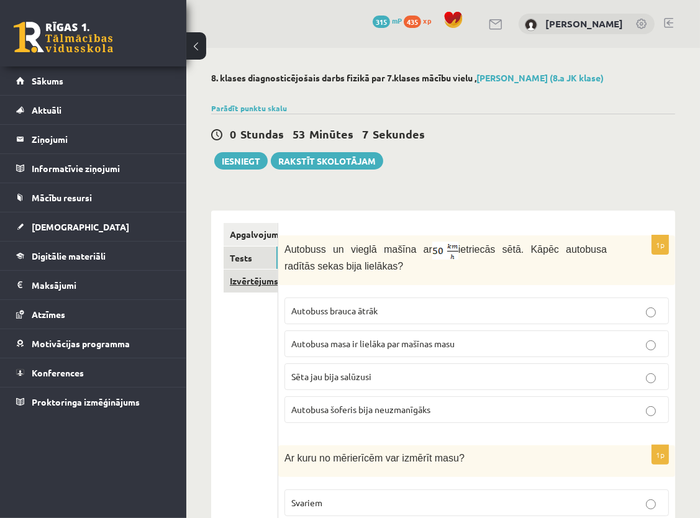
click at [256, 282] on link "Izvērtējums!" at bounding box center [250, 280] width 54 height 23
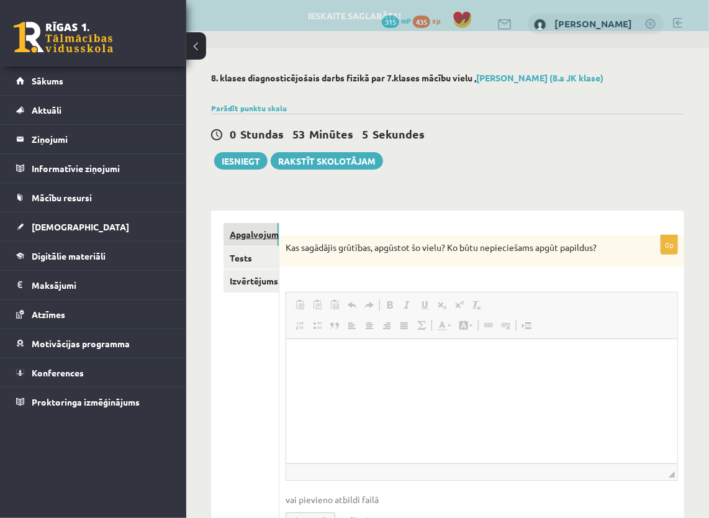
click at [248, 225] on link "Apgalvojumi" at bounding box center [250, 234] width 55 height 23
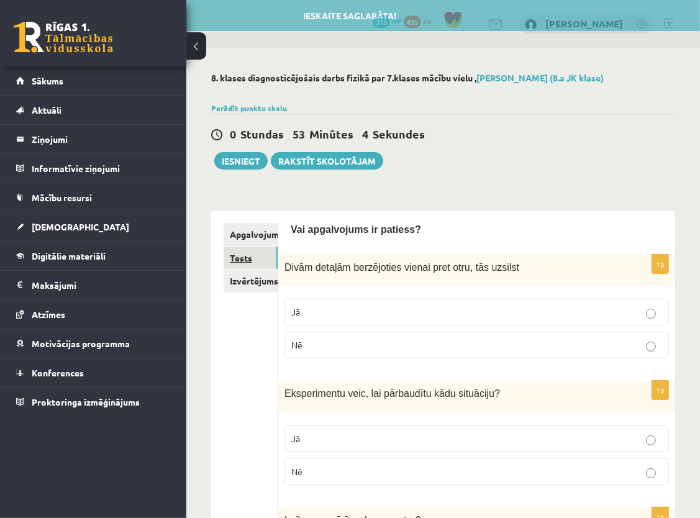
click at [237, 254] on link "Tests" at bounding box center [250, 257] width 54 height 23
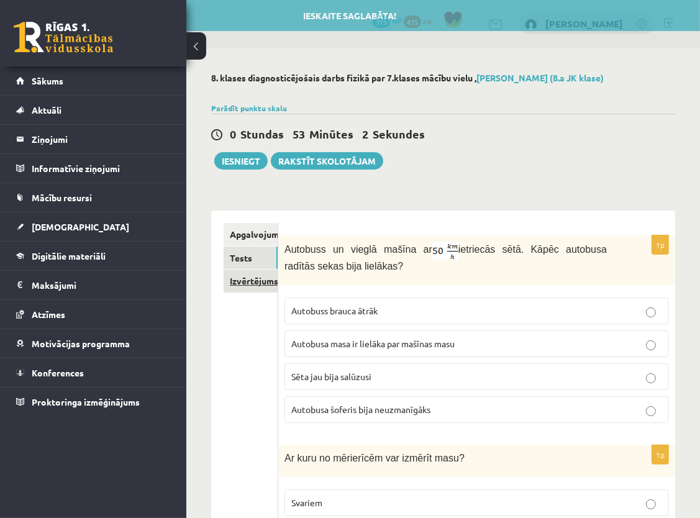
click at [258, 277] on link "Izvērtējums!" at bounding box center [250, 280] width 54 height 23
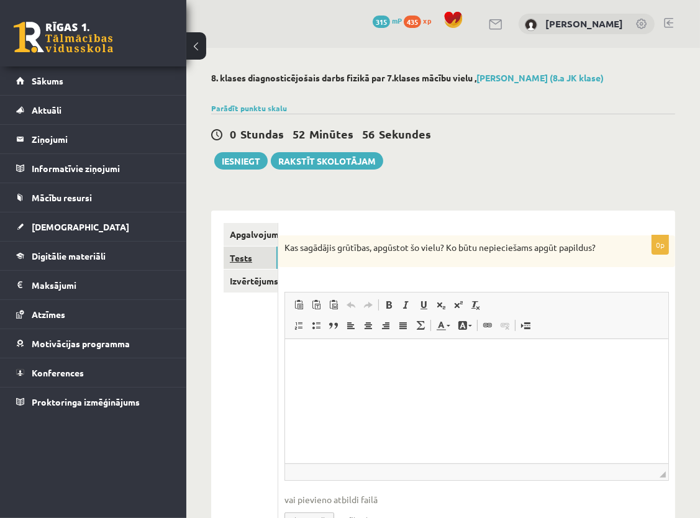
click at [246, 253] on link "Tests" at bounding box center [250, 257] width 54 height 23
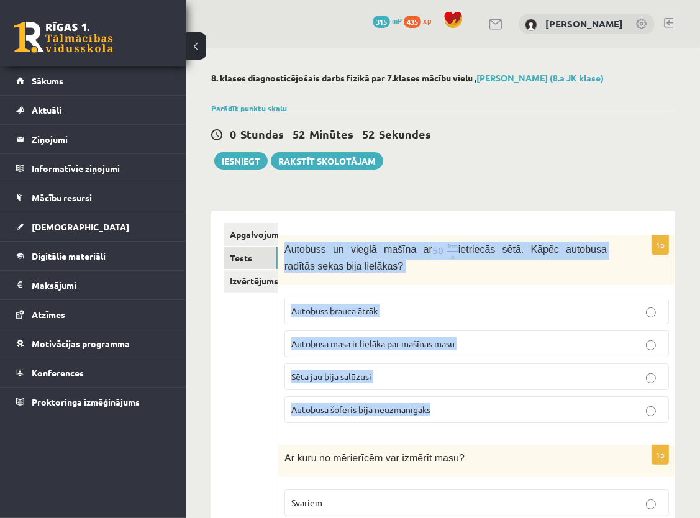
drag, startPoint x: 284, startPoint y: 248, endPoint x: 438, endPoint y: 423, distance: 233.5
click at [438, 423] on div "1p Autobuss un vieglā mašīna ar ietriecās sētā. Kāpēc autobusa radītās sekas bi…" at bounding box center [476, 333] width 397 height 197
click at [436, 269] on p "Autobuss un vieglā mašīna ar ietriecās sētā. Kāpēc autobusa radītās sekas bija …" at bounding box center [445, 256] width 322 height 31
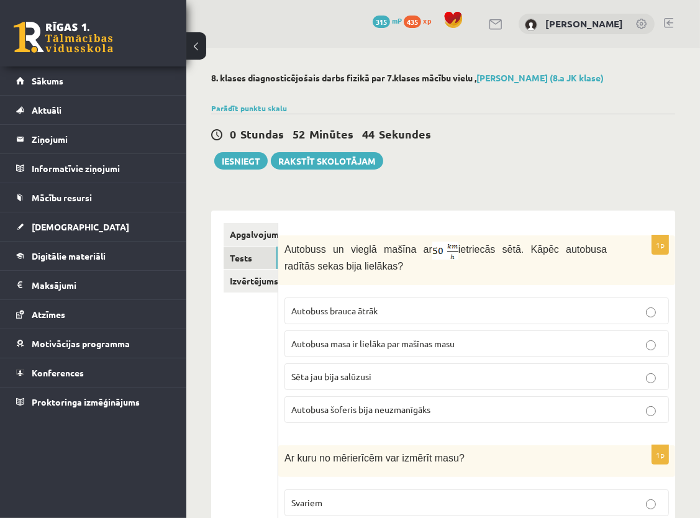
click at [408, 337] on p "Autobusa masa ir lielāka par mašīnas masu" at bounding box center [476, 343] width 371 height 13
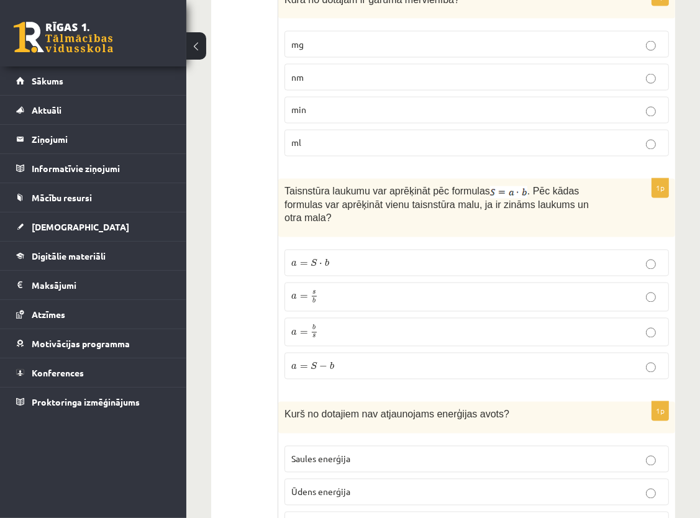
scroll to position [1725, 0]
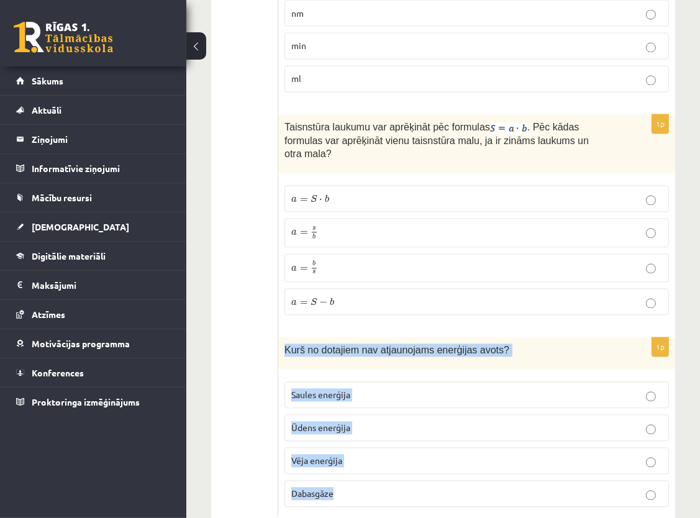
drag, startPoint x: 285, startPoint y: 313, endPoint x: 372, endPoint y: 462, distance: 171.9
click at [371, 462] on div "1p Kurš no dotajiem nav atjaunojams enerģijas avots? Saules enerģija Ūdens ener…" at bounding box center [476, 427] width 397 height 179
click at [530, 338] on div "Kurš no dotajiem nav atjaunojams enerģijas avots?" at bounding box center [476, 354] width 397 height 32
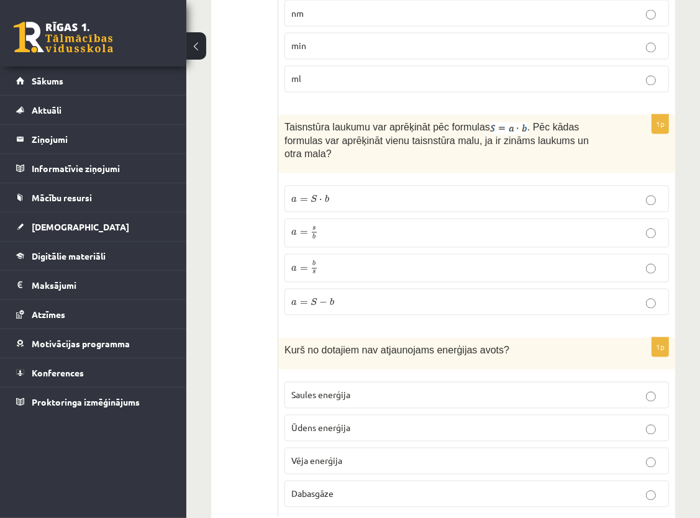
click at [418, 382] on label "Saules enerģija" at bounding box center [476, 395] width 384 height 27
click at [379, 480] on label "Dabasgāze" at bounding box center [476, 493] width 384 height 27
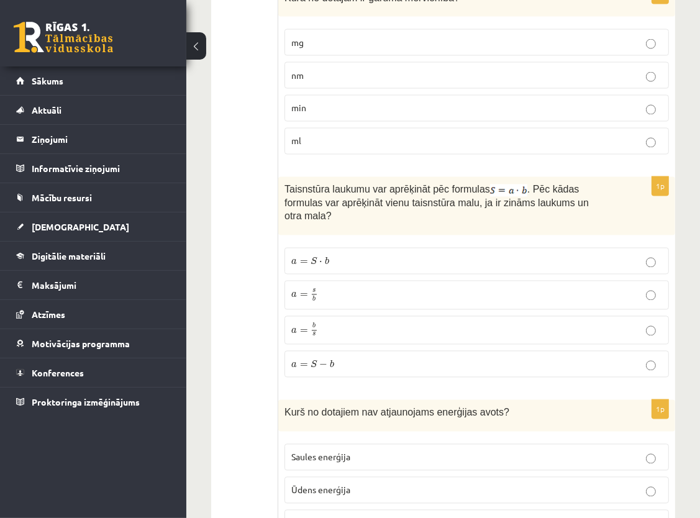
scroll to position [1601, 0]
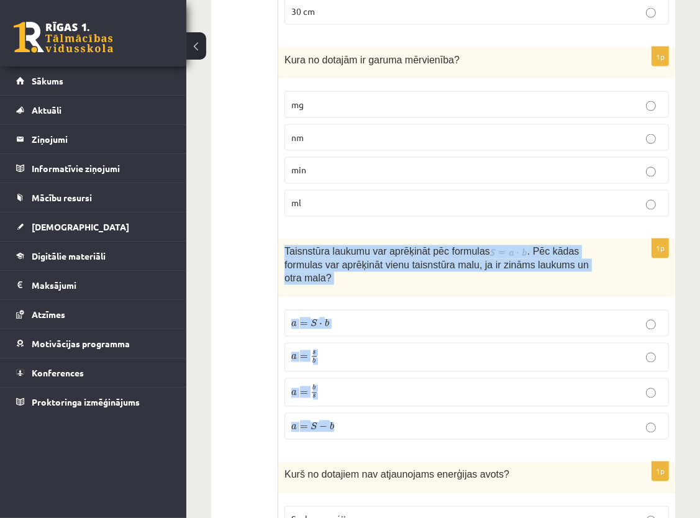
drag, startPoint x: 284, startPoint y: 227, endPoint x: 355, endPoint y: 391, distance: 179.1
click at [355, 391] on div "1p Taisnstūra laukumu var aprēķināt pēc formulas . Pēc kādas formulas var aprēķ…" at bounding box center [476, 344] width 397 height 210
click at [328, 264] on div "1p Taisnstūra laukumu var aprēķināt pēc formulas . Pēc kādas formulas var aprēķ…" at bounding box center [476, 344] width 397 height 210
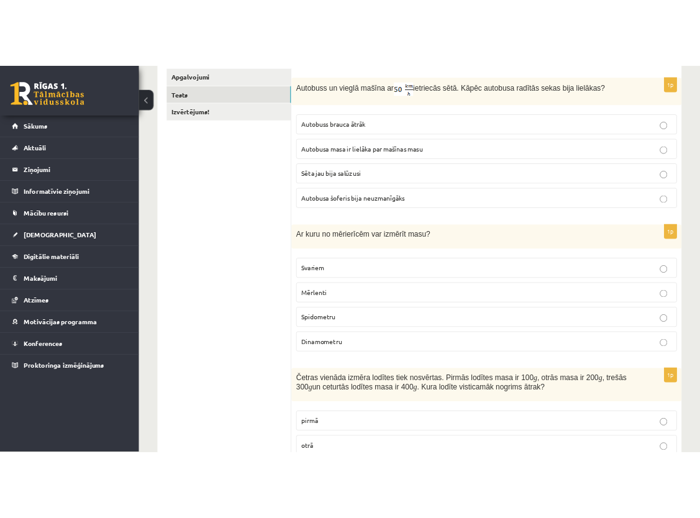
scroll to position [235, 0]
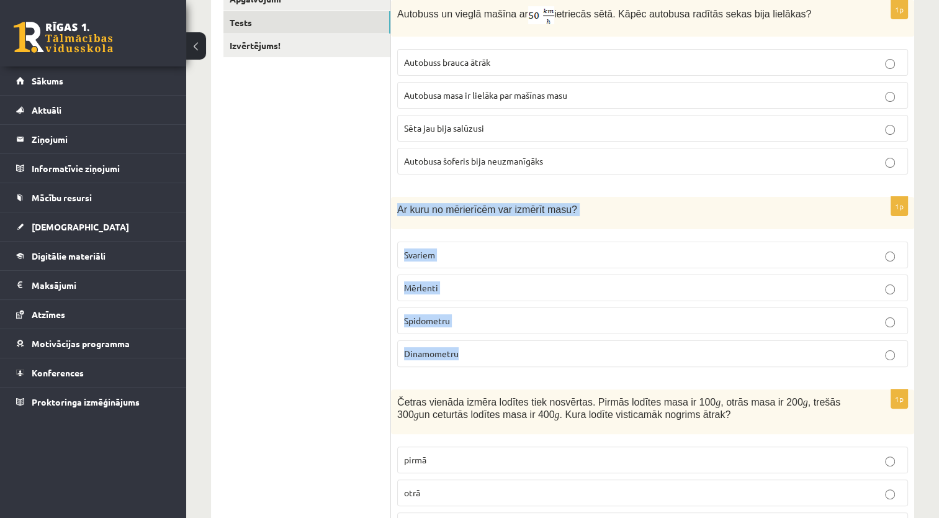
drag, startPoint x: 396, startPoint y: 207, endPoint x: 490, endPoint y: 359, distance: 179.0
click at [490, 359] on div "1p Ar kuru no mērierīcēm var izmērīt masu? Svariem Mērlenti Spidometru Dinamome…" at bounding box center [652, 286] width 523 height 179
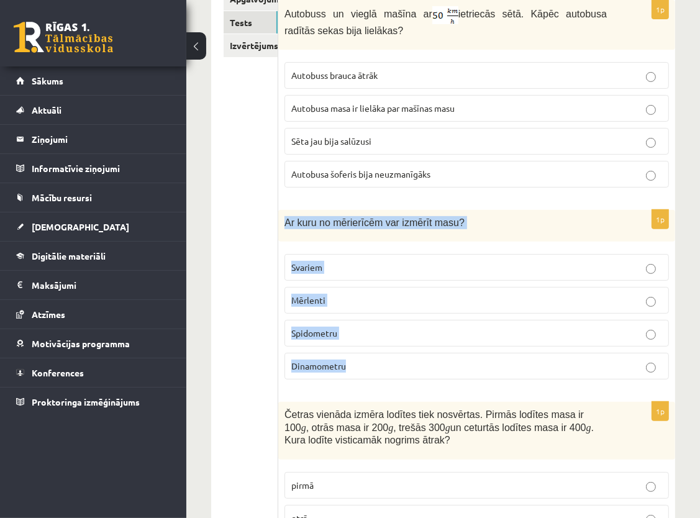
click at [512, 227] on p "Ar kuru no mērierīcēm var izmērīt masu?" at bounding box center [445, 222] width 322 height 13
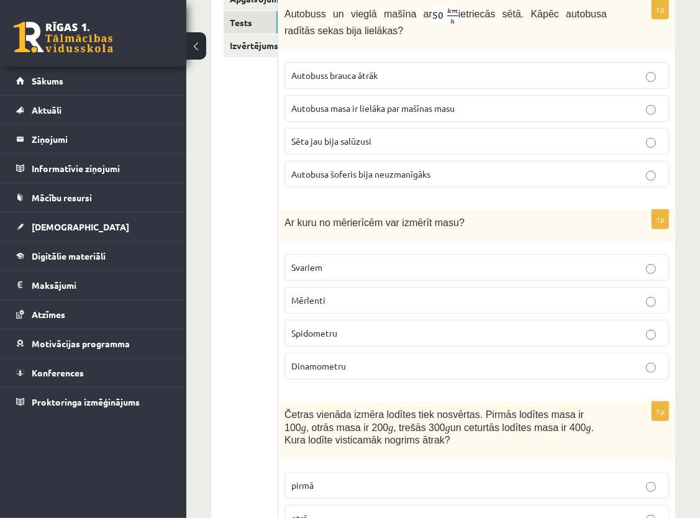
click at [367, 267] on p "Svariem" at bounding box center [476, 267] width 371 height 13
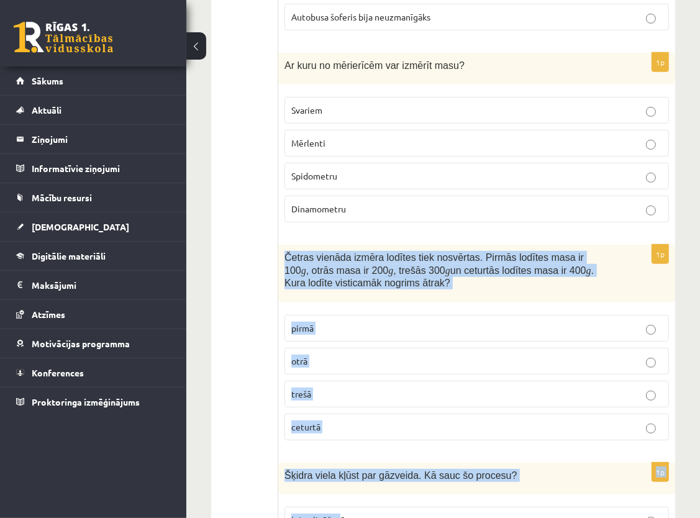
scroll to position [402, 0]
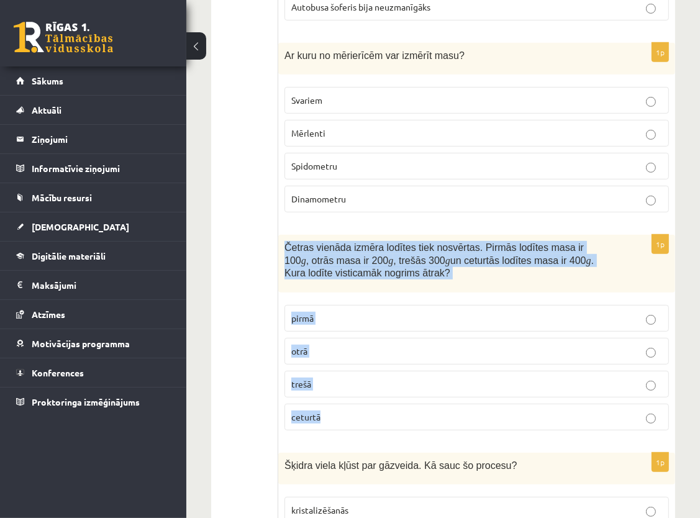
drag, startPoint x: 283, startPoint y: 346, endPoint x: 349, endPoint y: 415, distance: 94.8
click at [349, 415] on div "1p Četras vienāda izmēra lodītes tiek nosvērtas. Pirmās lodītes masa ir 100 g ,…" at bounding box center [476, 337] width 397 height 205
click at [421, 277] on div "Četras vienāda izmēra lodītes tiek nosvērtas. Pirmās lodītes masa ir 100 g , ot…" at bounding box center [476, 263] width 397 height 57
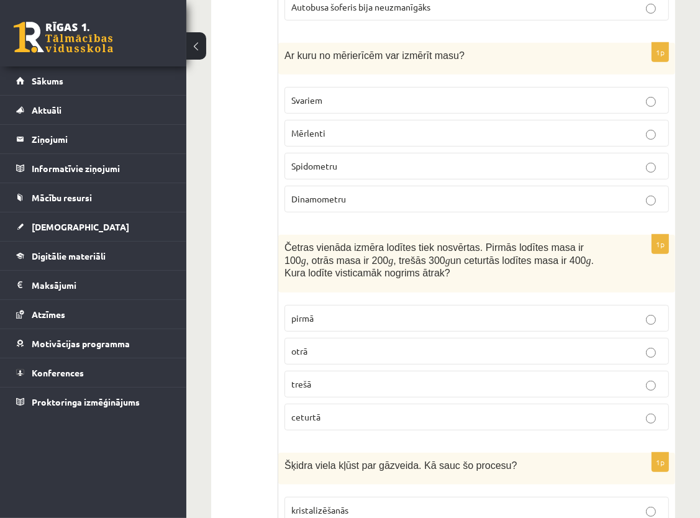
click at [367, 405] on label "ceturtā" at bounding box center [476, 416] width 384 height 27
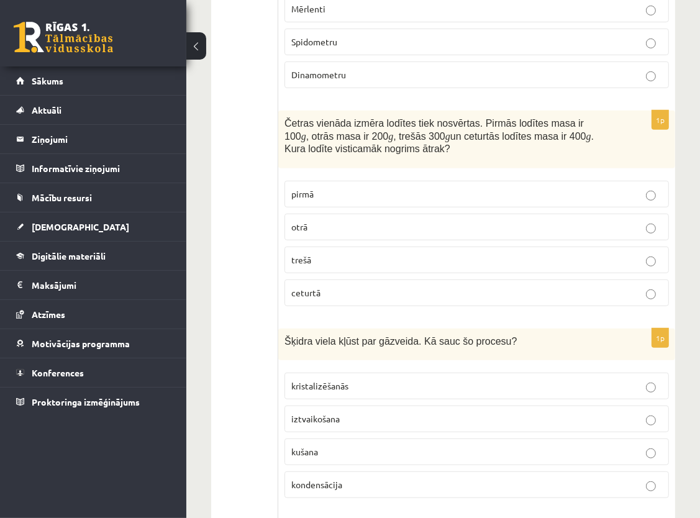
scroll to position [588, 0]
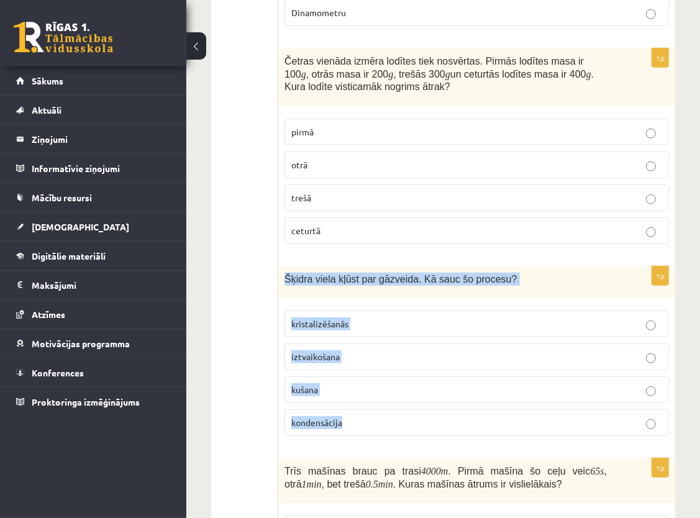
drag, startPoint x: 284, startPoint y: 272, endPoint x: 353, endPoint y: 421, distance: 164.1
click at [353, 421] on div "1p Šķidra viela kļūst par gāzveida. Kā sauc šo procesu? kristalizēšanās iztvaik…" at bounding box center [476, 355] width 397 height 179
click at [469, 287] on div "Šķidra viela kļūst par gāzveida. Kā sauc šo procesu?" at bounding box center [476, 282] width 397 height 32
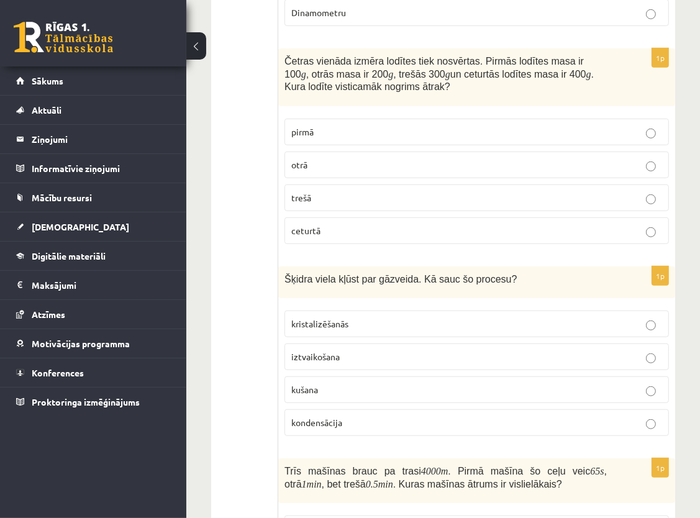
click at [325, 354] on span "iztvaikošana" at bounding box center [315, 356] width 48 height 11
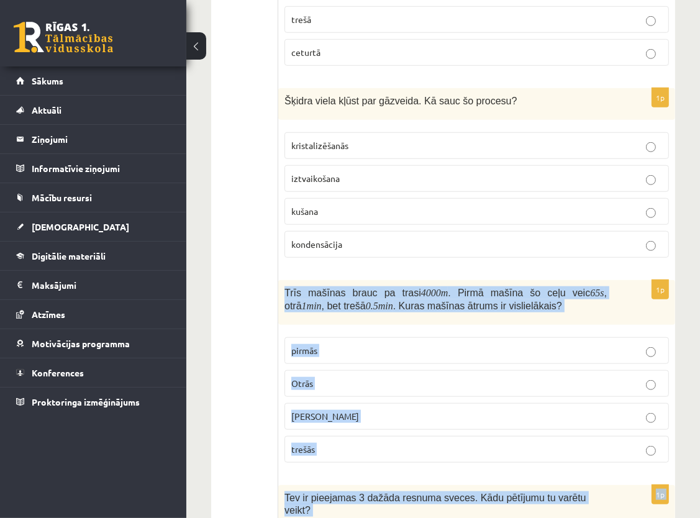
scroll to position [891, 0]
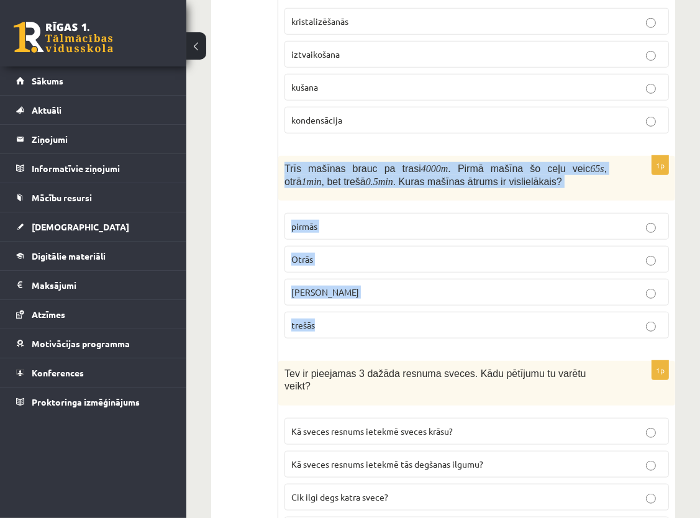
drag, startPoint x: 281, startPoint y: 336, endPoint x: 341, endPoint y: 319, distance: 62.7
click at [341, 319] on div "1p Trīs mašīnas brauc pa trasi 4000 m . Pirmā mašīna šo ceļu veic 65 s , otrā 1…" at bounding box center [476, 252] width 397 height 192
click at [323, 337] on div "1p Trīs mašīnas brauc pa trasi 4000 m . Pirmā mašīna šo ceļu veic 65 s , otrā 1…" at bounding box center [476, 252] width 397 height 192
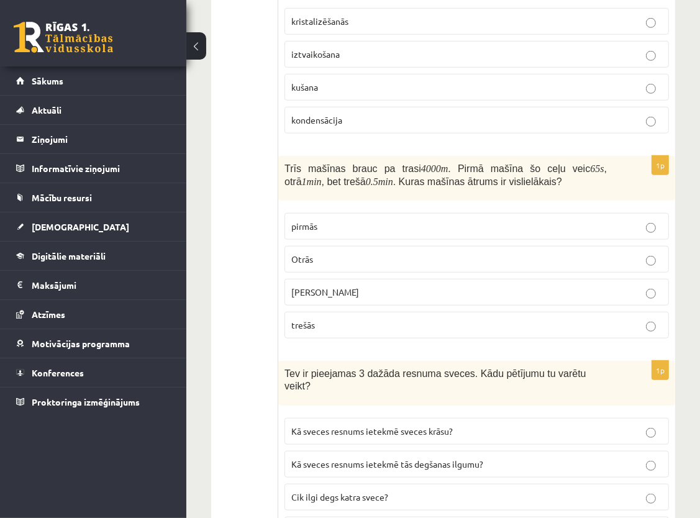
click at [313, 253] on p "Otrās" at bounding box center [476, 259] width 371 height 13
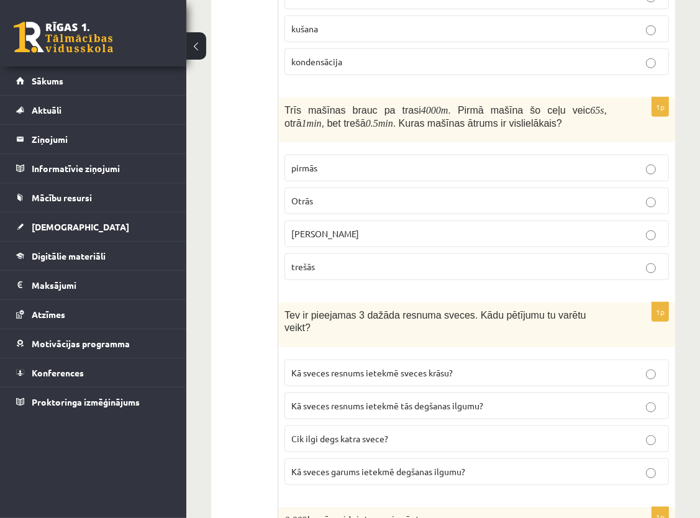
scroll to position [1077, 0]
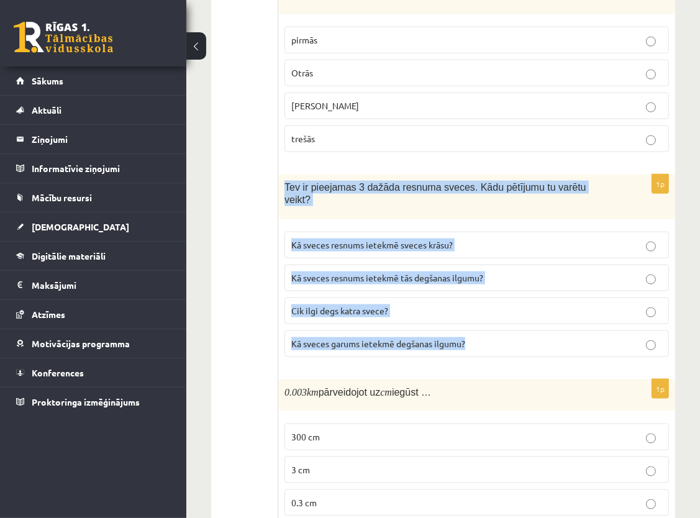
drag, startPoint x: 286, startPoint y: 183, endPoint x: 471, endPoint y: 339, distance: 241.9
click at [471, 339] on div "1p Tev ir pieejamas 3 dažāda resnuma sveces. Kādu pētījumu tu varētu veikt? Kā …" at bounding box center [476, 270] width 397 height 192
click at [462, 343] on div "1p Tev ir pieejamas 3 dažāda resnuma sveces. Kādu pētījumu tu varētu veikt? Kā …" at bounding box center [476, 270] width 397 height 192
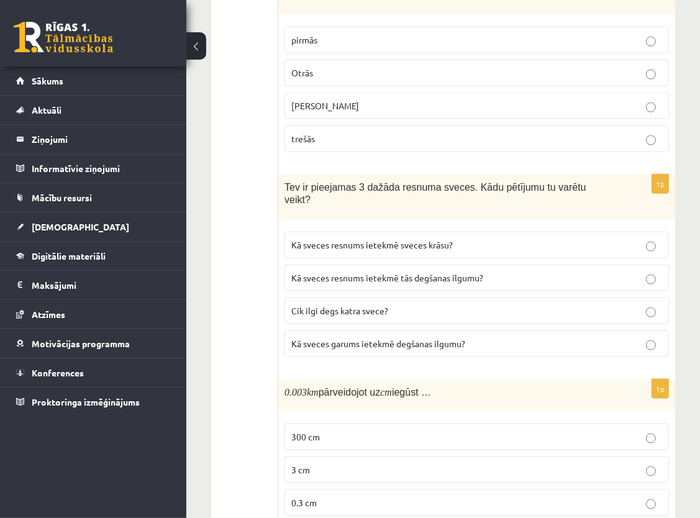
click at [406, 239] on span "Kā sveces resnums ietekmē sveces krāsu?" at bounding box center [371, 244] width 161 height 11
click at [466, 272] on span "Kā sveces resnums ietekmē tās degšanas ilgumu?" at bounding box center [387, 277] width 192 height 11
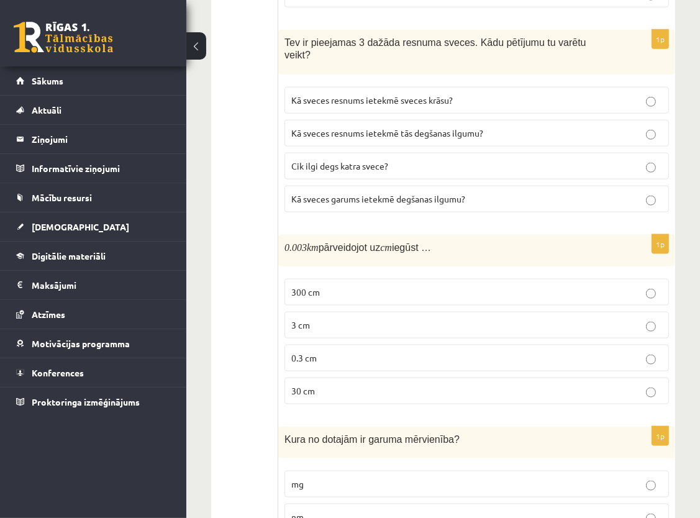
scroll to position [1263, 0]
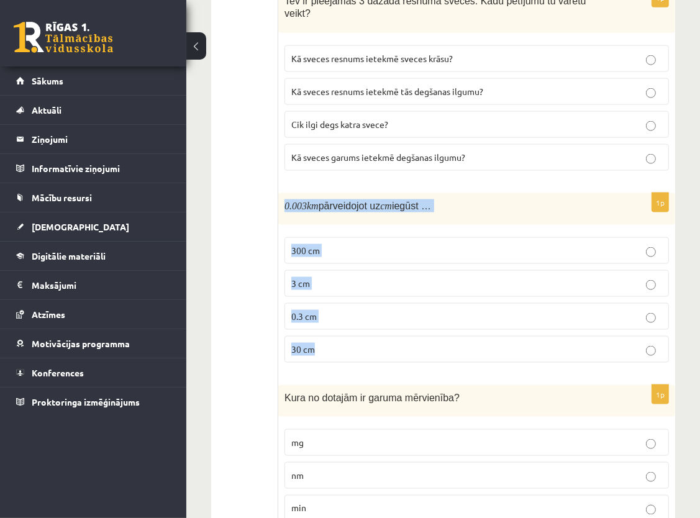
drag, startPoint x: 283, startPoint y: 183, endPoint x: 335, endPoint y: 329, distance: 154.7
click at [335, 329] on div "1p 0.003 km pārveidojot uz cm iegūst … 300 cm 3 cm 0.3 cm 30 cm" at bounding box center [476, 282] width 397 height 179
click at [339, 200] on div "0.003 km pārveidojot uz cm iegūst …" at bounding box center [476, 209] width 397 height 32
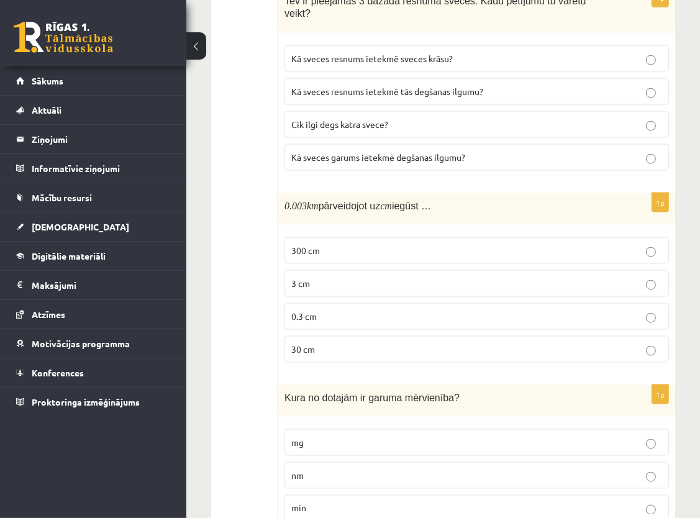
click at [397, 237] on label "300 cm" at bounding box center [476, 250] width 384 height 27
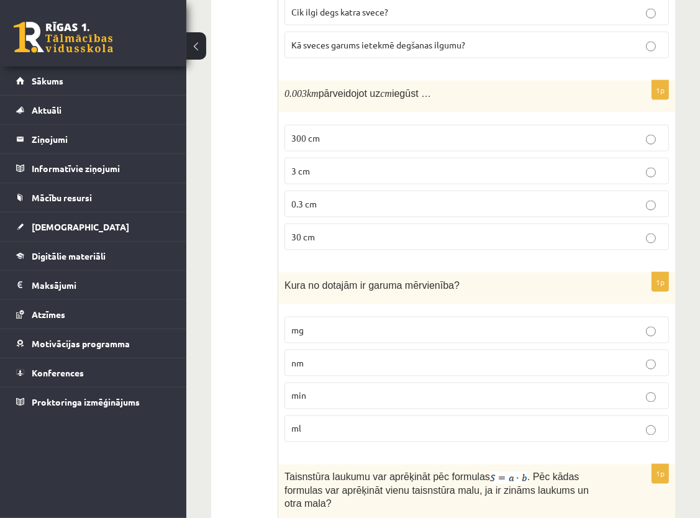
scroll to position [1387, 0]
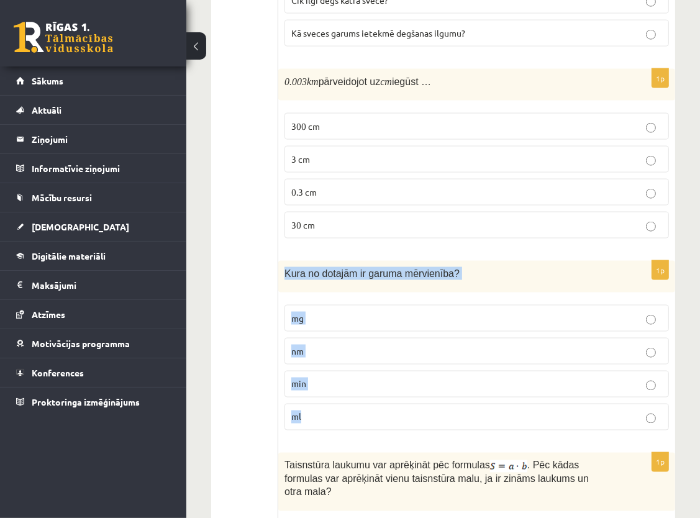
drag, startPoint x: 279, startPoint y: 252, endPoint x: 322, endPoint y: 396, distance: 150.3
click at [322, 396] on div "1p Kura no dotajām ir garuma mērvienība? mg nm min ml" at bounding box center [476, 350] width 397 height 179
click at [361, 267] on div "Kura no dotajām ir garuma mērvienība?" at bounding box center [476, 277] width 397 height 32
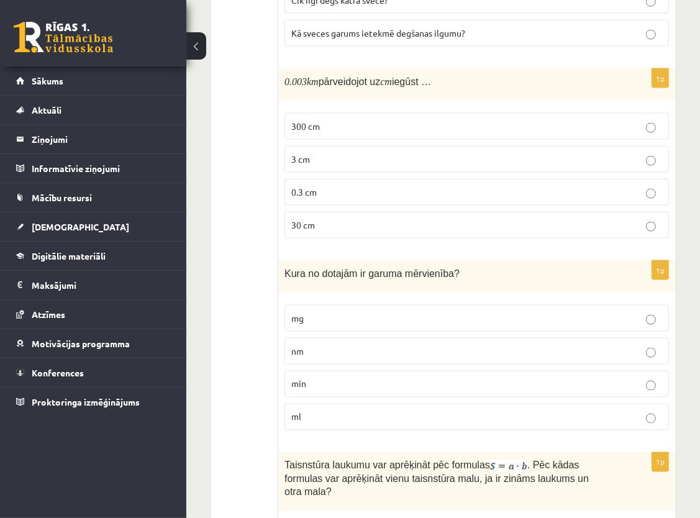
click at [380, 338] on label "nm" at bounding box center [476, 351] width 384 height 27
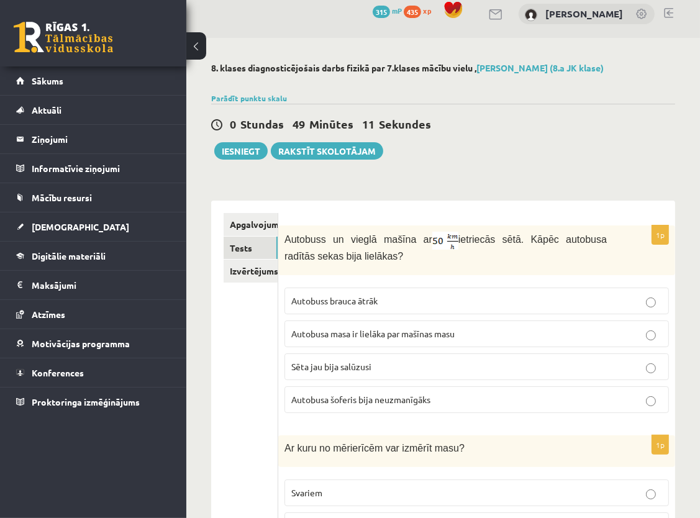
scroll to position [0, 0]
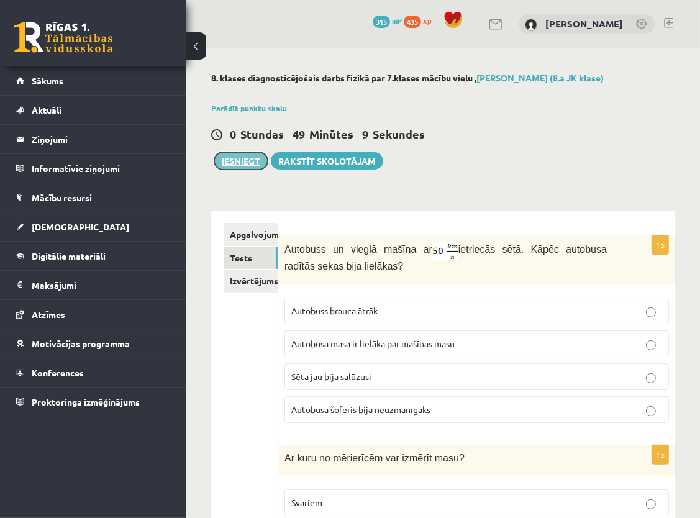
click at [238, 160] on button "Iesniegt" at bounding box center [240, 160] width 53 height 17
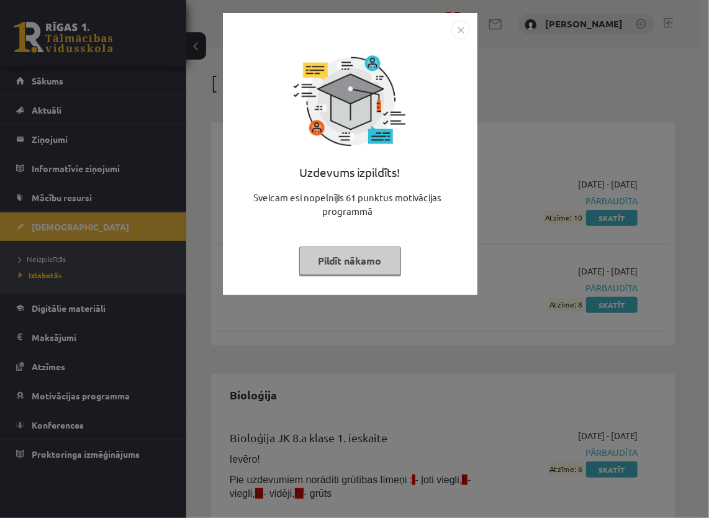
click at [350, 256] on button "Pildīt nākamo" at bounding box center [350, 260] width 102 height 29
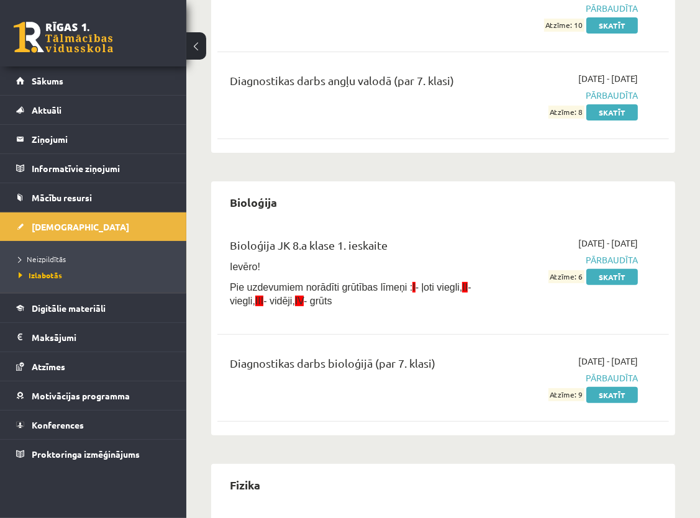
scroll to position [177, 0]
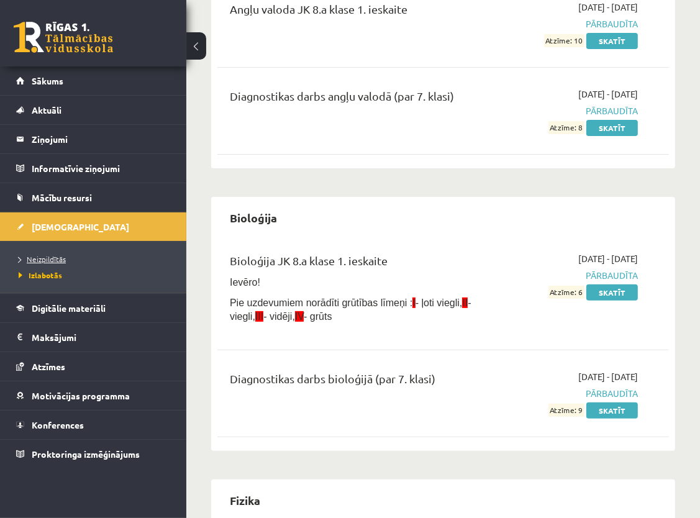
click at [53, 261] on span "Neizpildītās" at bounding box center [42, 259] width 47 height 10
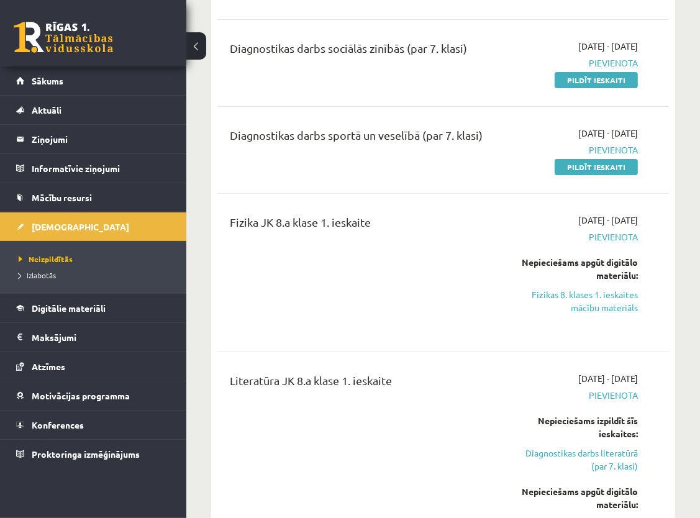
scroll to position [301, 0]
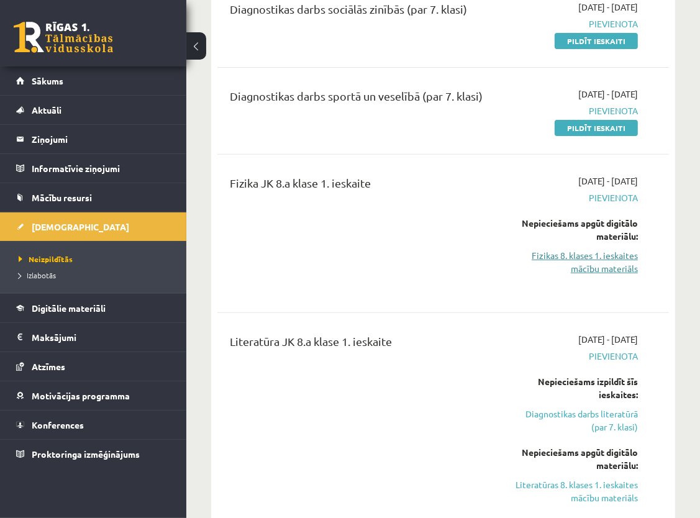
click at [598, 249] on link "Fizikas 8. klases 1. ieskaites mācību materiāls" at bounding box center [576, 262] width 124 height 26
click at [584, 255] on link "Fizikas 8. klases 1. ieskaites mācību materiāls" at bounding box center [576, 262] width 124 height 26
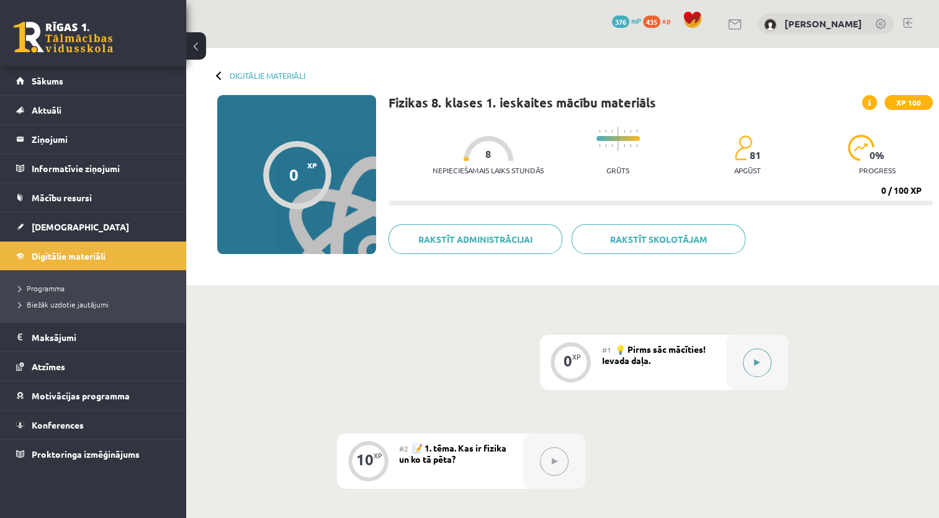
click at [699, 359] on button at bounding box center [757, 362] width 29 height 29
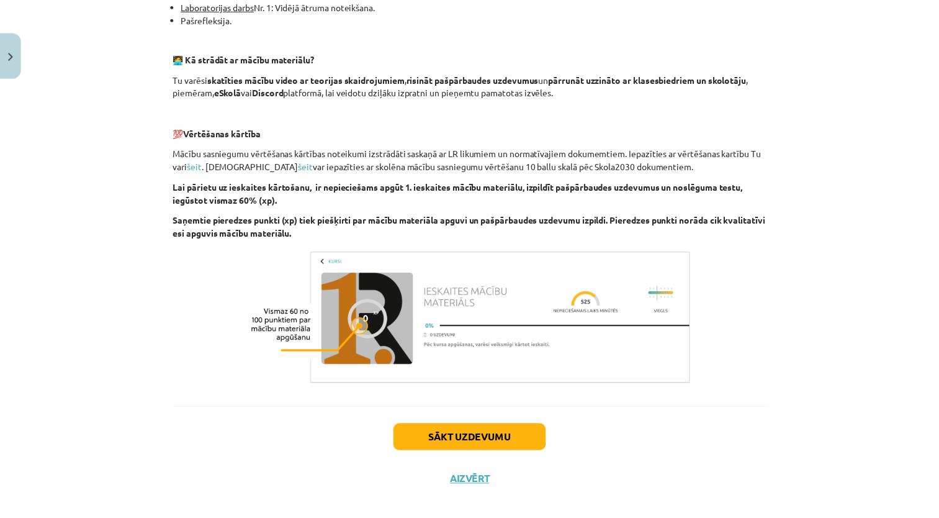
scroll to position [775, 0]
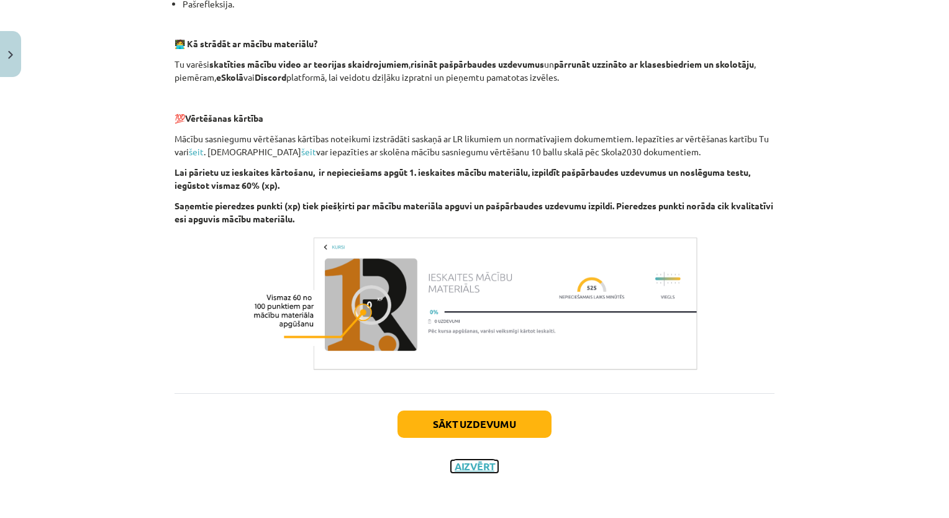
click at [464, 469] on button "Aizvērt" at bounding box center [474, 466] width 47 height 12
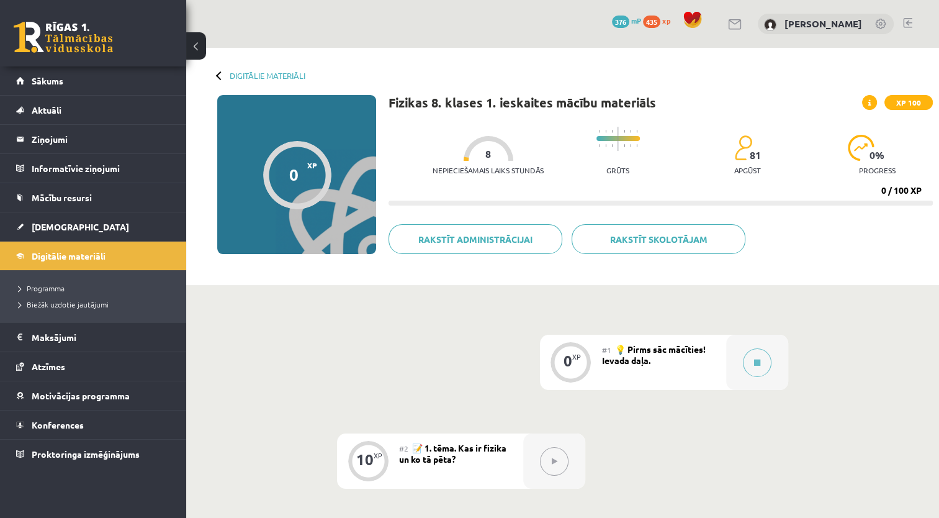
drag, startPoint x: 564, startPoint y: 463, endPoint x: 556, endPoint y: 467, distance: 8.9
click at [559, 467] on button at bounding box center [554, 461] width 29 height 29
click at [552, 467] on button at bounding box center [554, 461] width 29 height 29
